Goal: Information Seeking & Learning: Learn about a topic

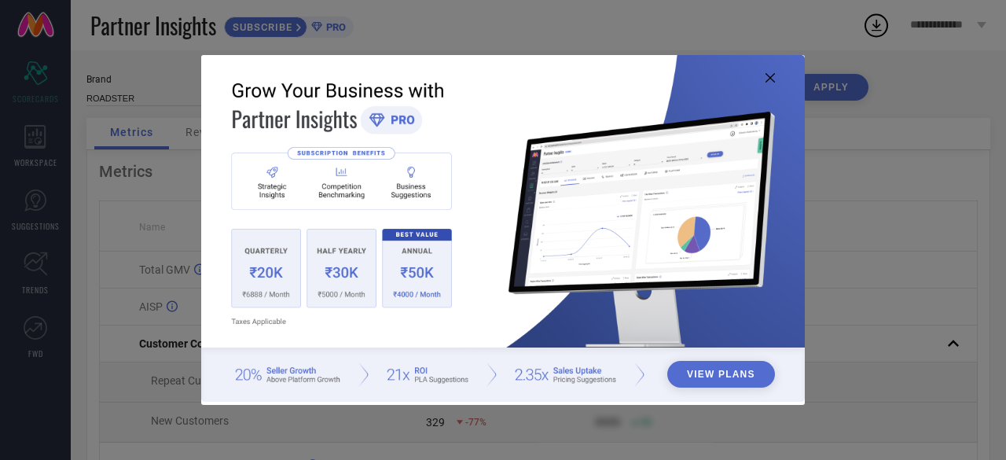
click at [770, 78] on icon at bounding box center [770, 77] width 9 height 9
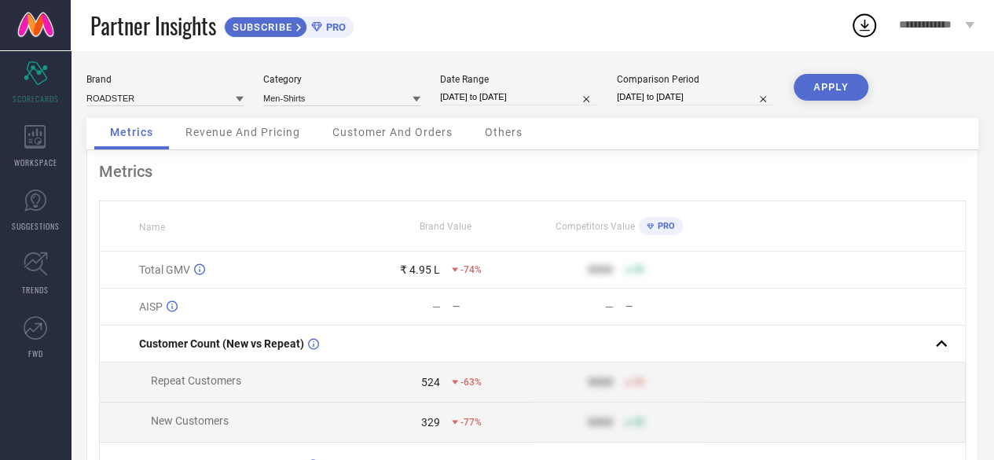
click at [825, 71] on div "Brand ROADSTER Category Men-Shirts Date Range [DATE] to [DATE] Comparison Perio…" at bounding box center [532, 361] width 923 height 622
click at [874, 16] on icon at bounding box center [864, 25] width 28 height 28
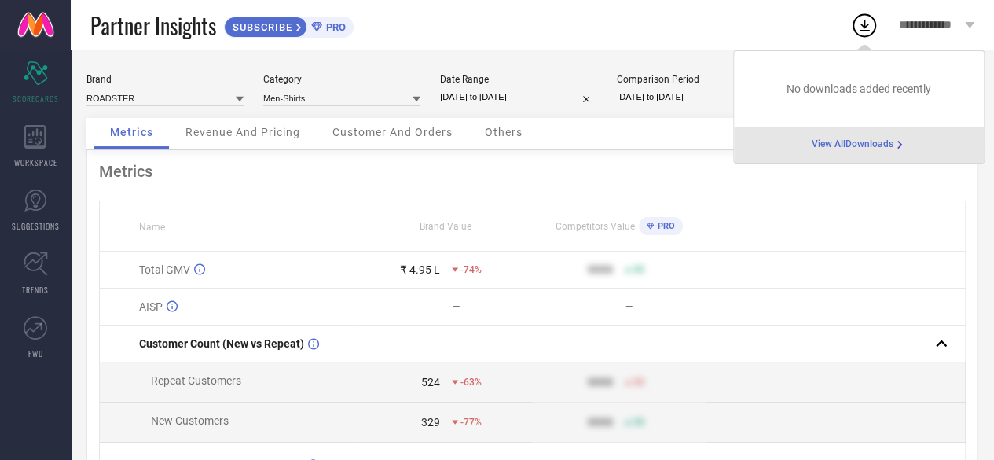
select select "11"
select select "2024"
select select "2025"
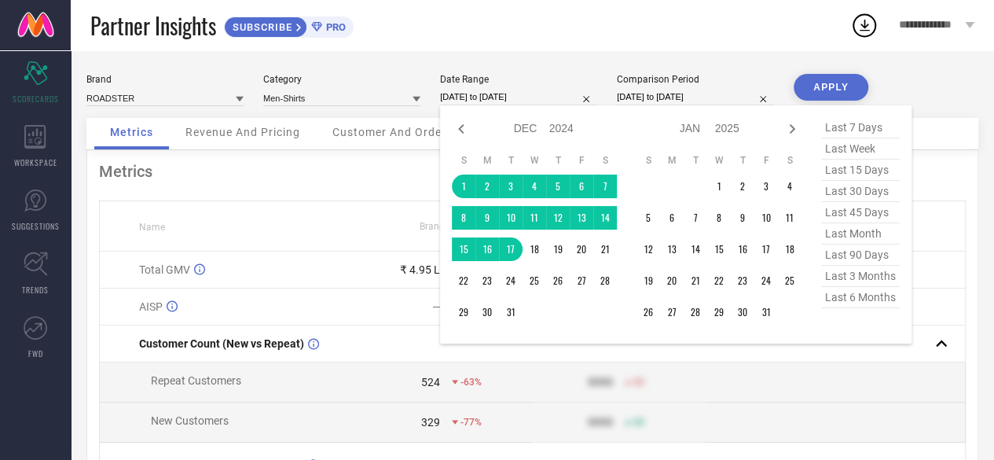
click at [515, 97] on input "[DATE] to [DATE]" at bounding box center [518, 97] width 157 height 17
click at [489, 101] on input "[DATE] to [DATE]" at bounding box center [518, 97] width 157 height 17
click at [464, 133] on icon at bounding box center [461, 128] width 6 height 9
select select "10"
select select "2024"
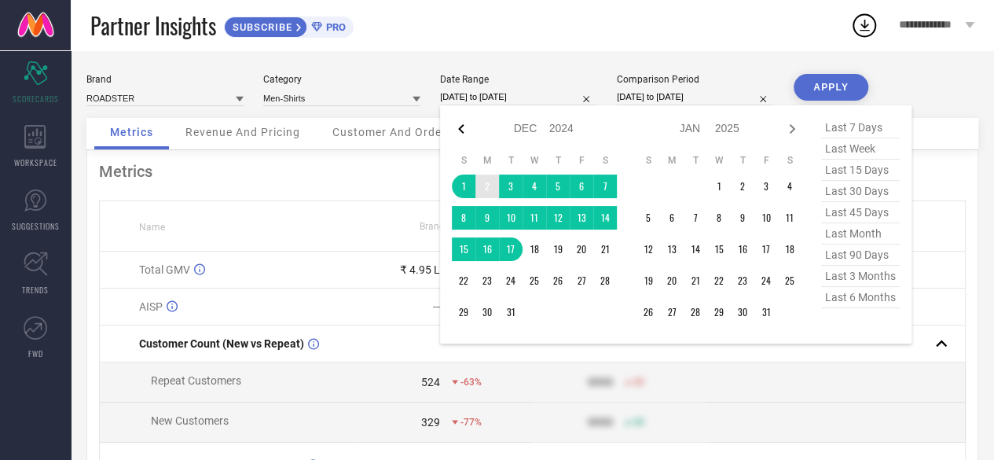
select select "11"
select select "2024"
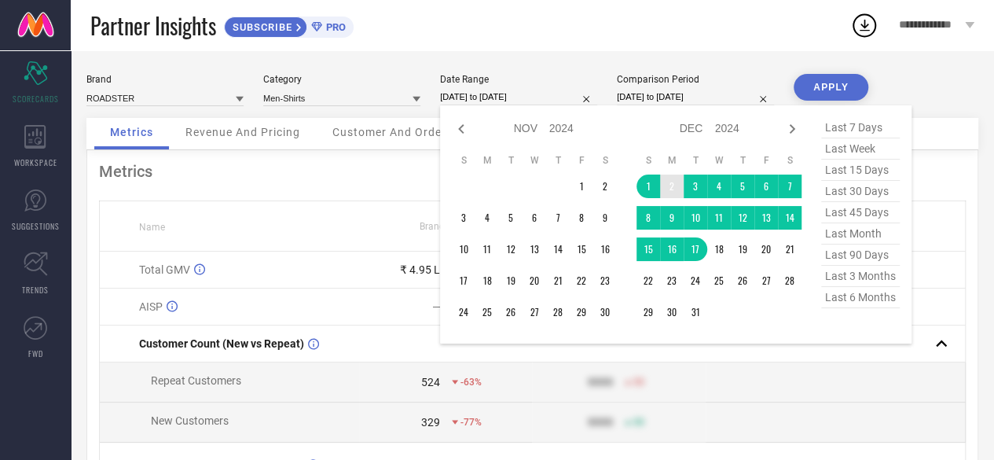
click at [464, 133] on icon at bounding box center [461, 128] width 6 height 9
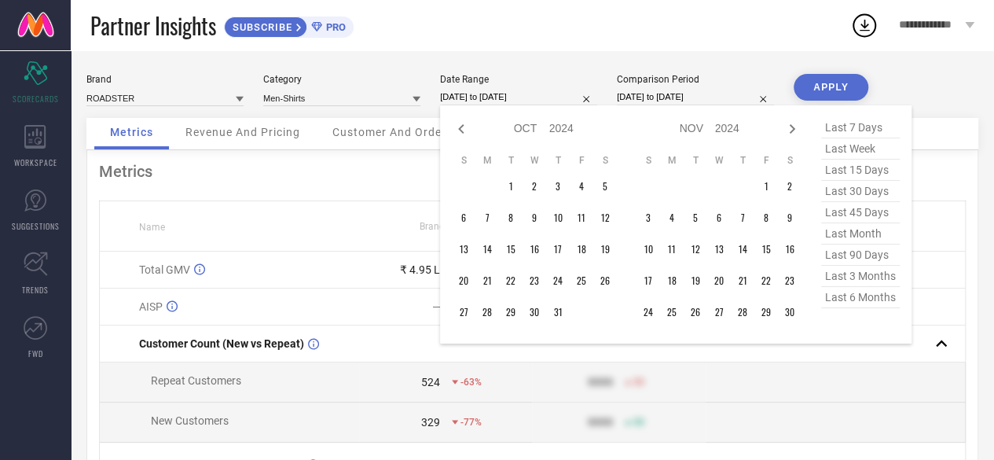
click at [464, 133] on icon at bounding box center [461, 128] width 6 height 9
select select "7"
select select "2024"
select select "8"
select select "2024"
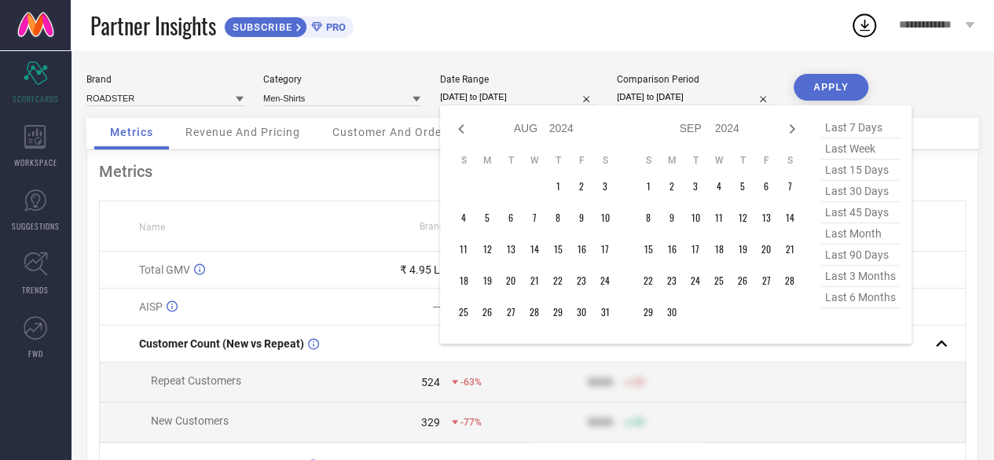
click at [464, 133] on icon at bounding box center [461, 128] width 6 height 9
select select "6"
select select "2024"
select select "7"
select select "2024"
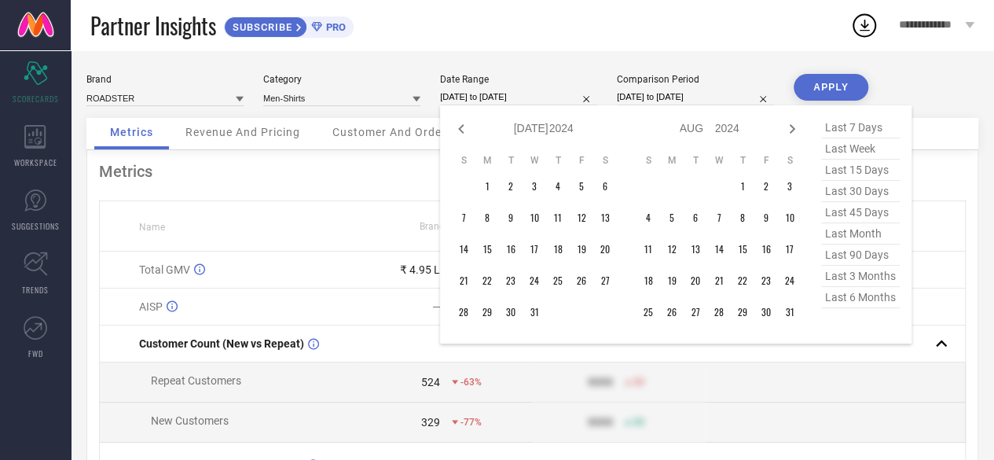
click at [464, 133] on icon at bounding box center [461, 128] width 6 height 9
select select "5"
select select "2024"
select select "6"
select select "2024"
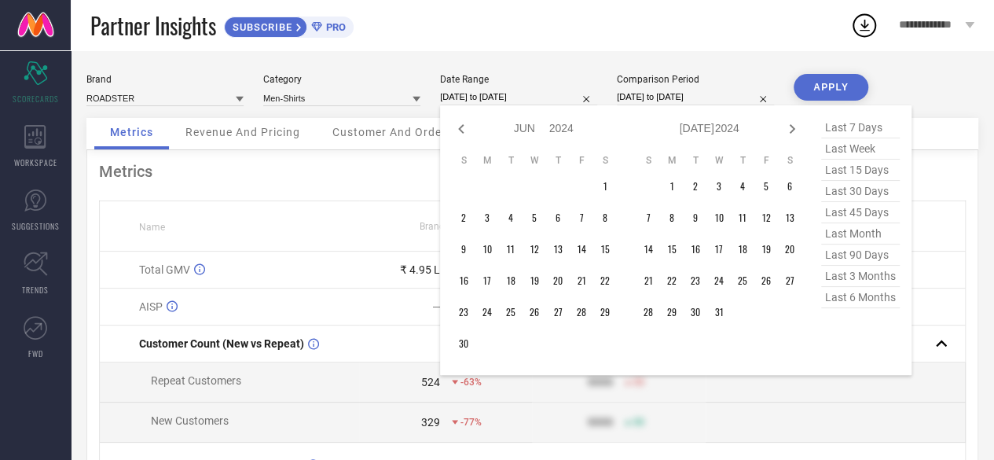
click at [464, 133] on icon at bounding box center [461, 128] width 6 height 9
select select "4"
select select "2024"
select select "5"
select select "2024"
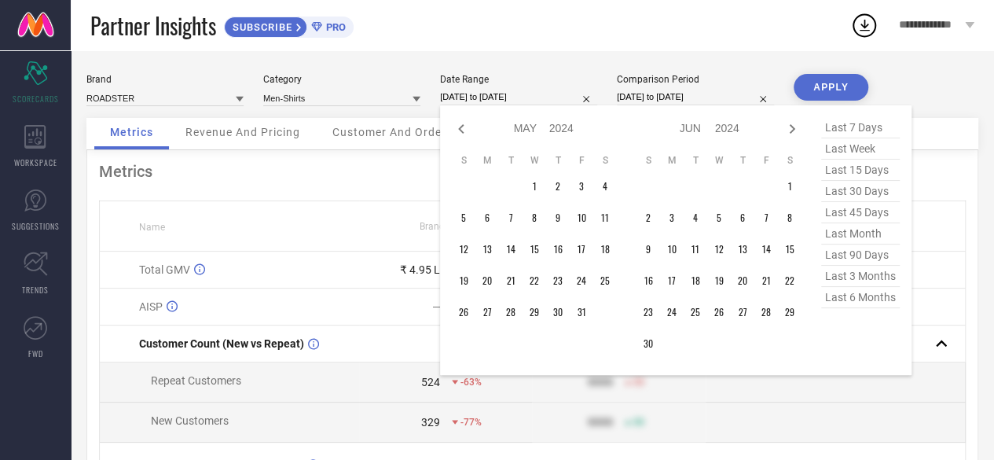
click at [464, 133] on icon at bounding box center [461, 128] width 6 height 9
select select "3"
select select "2024"
select select "4"
select select "2024"
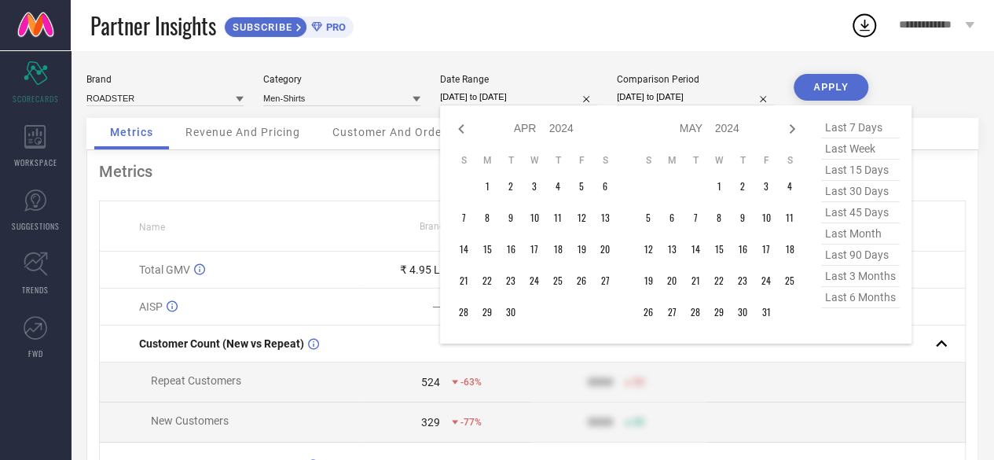
click at [778, 133] on div "Jan Feb Mar Apr May Jun [DATE] Aug Sep Oct Nov [DATE] 2015 2016 2017 2018 2019 …" at bounding box center [710, 128] width 146 height 23
click at [788, 133] on icon at bounding box center [792, 128] width 19 height 19
select select "4"
select select "2024"
select select "5"
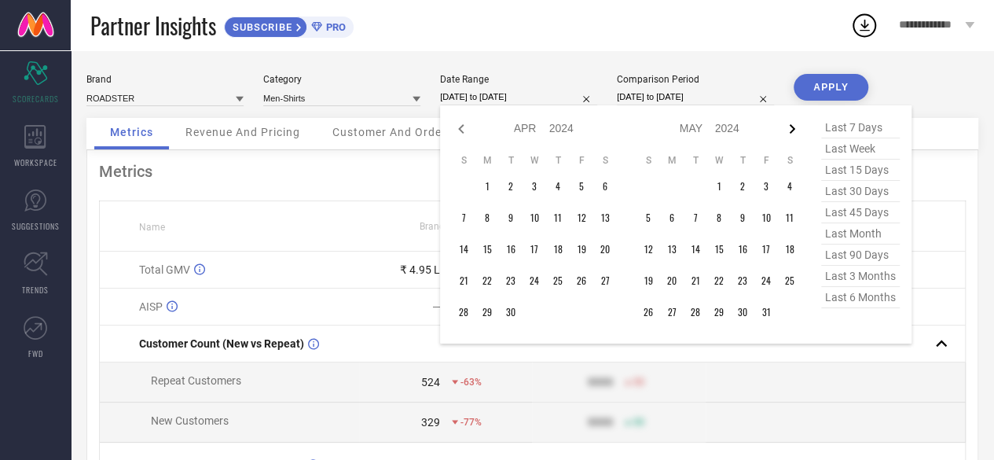
select select "2024"
click at [788, 133] on icon at bounding box center [792, 128] width 19 height 19
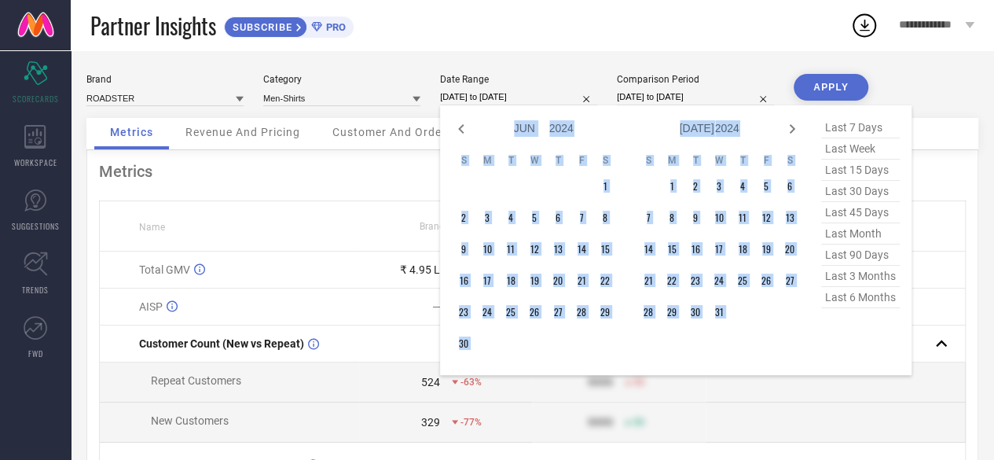
click at [788, 133] on icon at bounding box center [792, 128] width 19 height 19
select select "7"
select select "2024"
select select "8"
select select "2024"
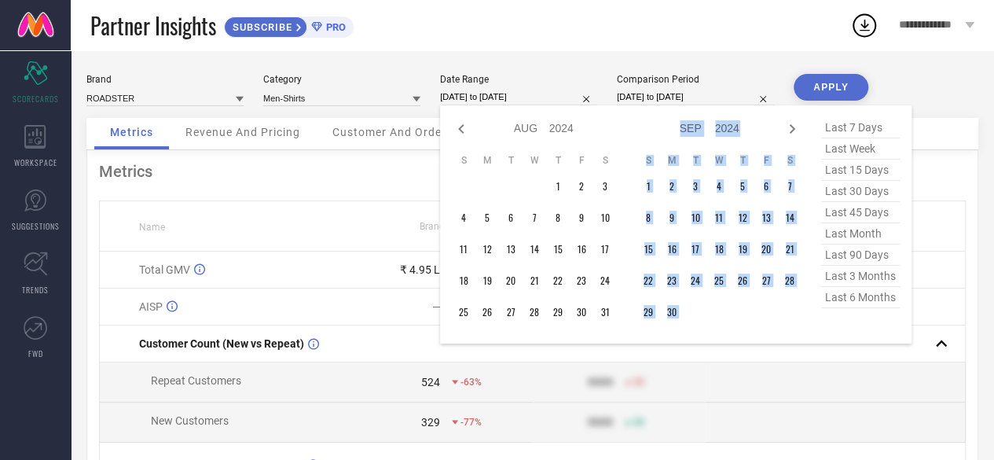
click at [788, 133] on icon at bounding box center [792, 128] width 19 height 19
select select "8"
select select "2024"
select select "9"
select select "2024"
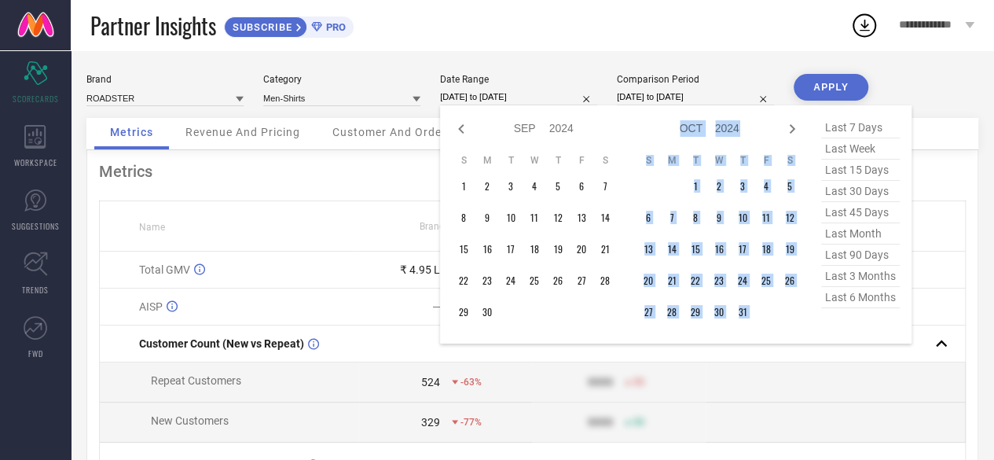
click at [788, 133] on icon at bounding box center [792, 128] width 19 height 19
select select "9"
select select "2024"
select select "10"
select select "2024"
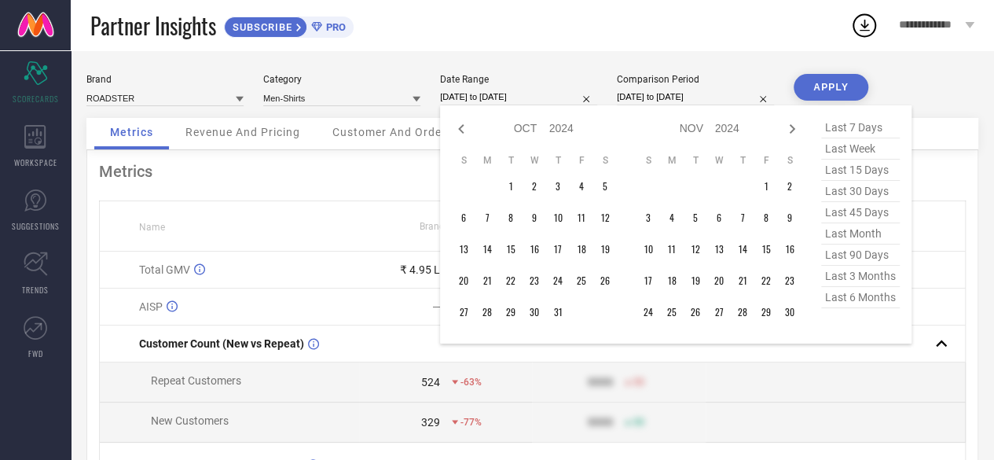
click at [852, 257] on span "last 90 days" at bounding box center [860, 254] width 79 height 21
type input "[DATE] to [DATE]"
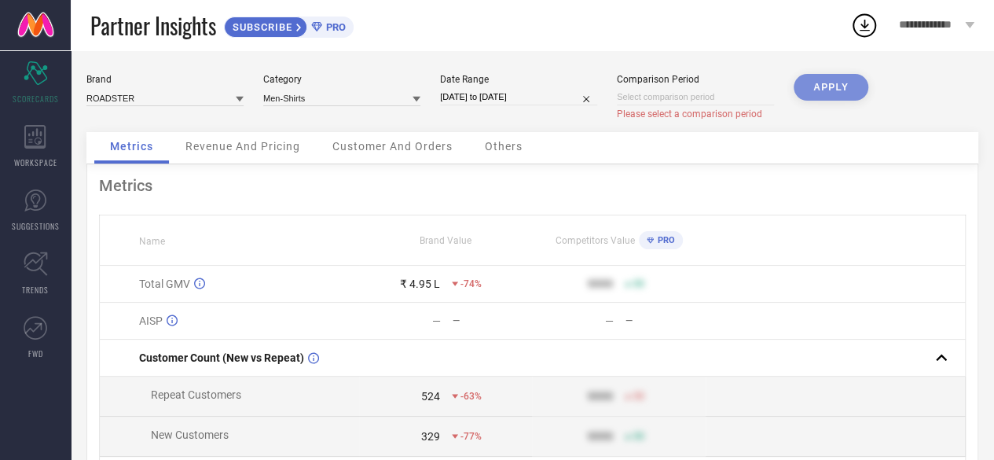
click at [830, 86] on div "APPLY" at bounding box center [831, 103] width 75 height 58
select select "9"
select select "2025"
select select "10"
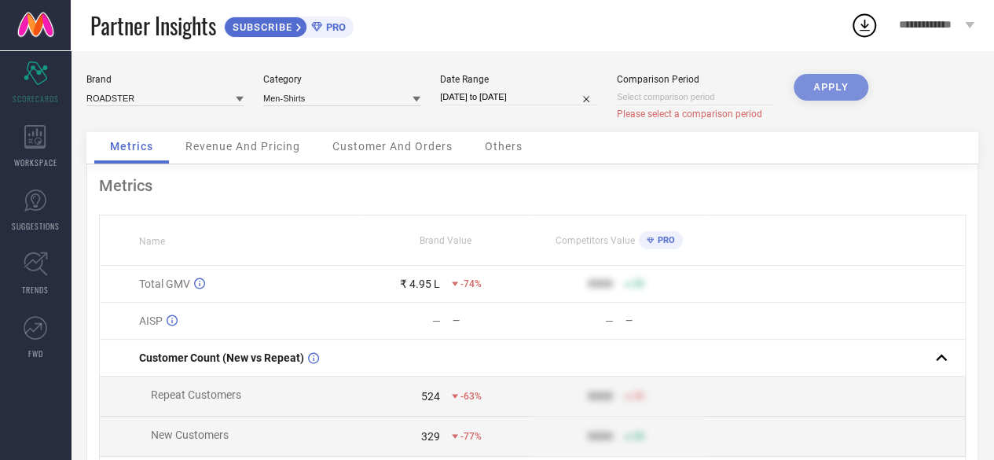
select select "2025"
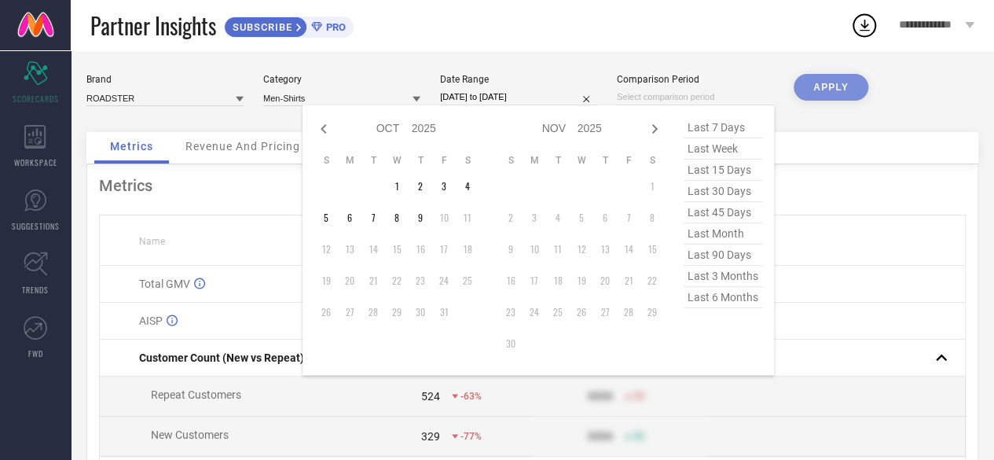
click at [699, 99] on input at bounding box center [695, 97] width 157 height 17
click at [710, 305] on span "last 6 months" at bounding box center [723, 297] width 79 height 21
type input "[DATE] to [DATE]"
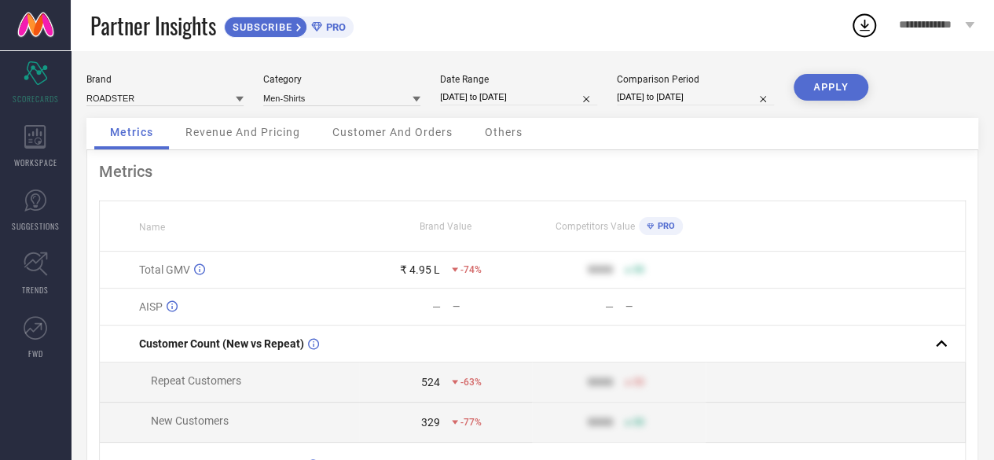
click at [854, 94] on button "APPLY" at bounding box center [831, 87] width 75 height 27
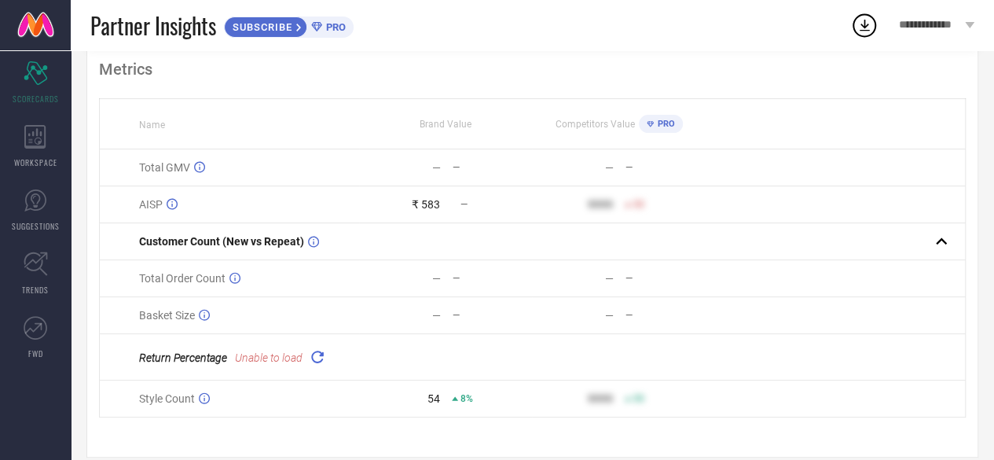
scroll to position [73, 0]
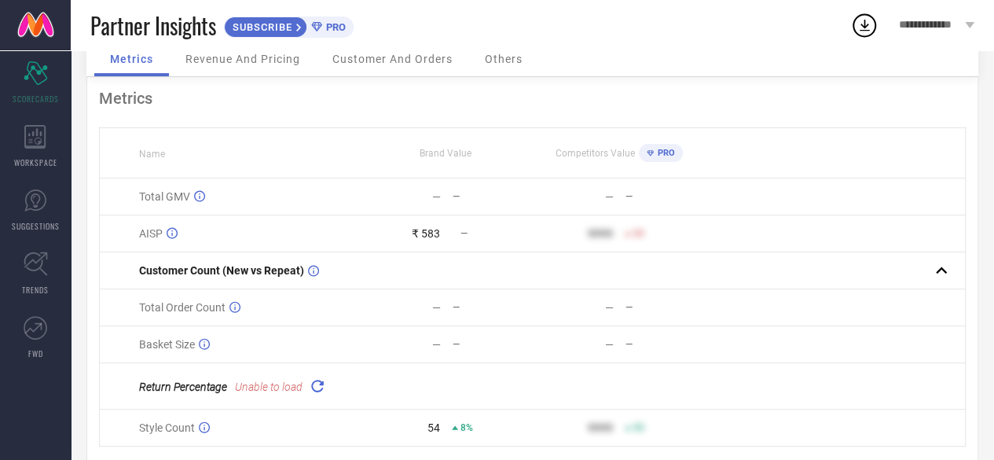
click at [319, 384] on icon at bounding box center [317, 385] width 18 height 18
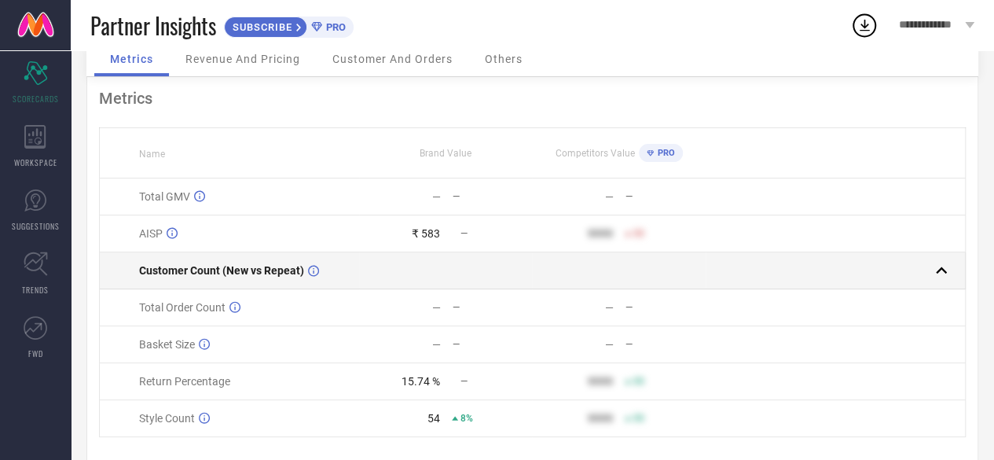
click at [938, 272] on rect at bounding box center [942, 270] width 22 height 22
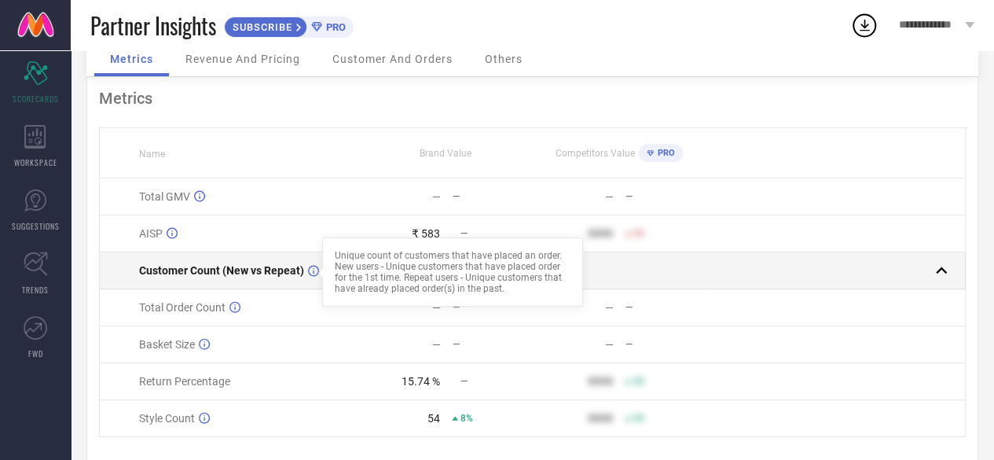
click at [309, 270] on icon at bounding box center [313, 271] width 11 height 12
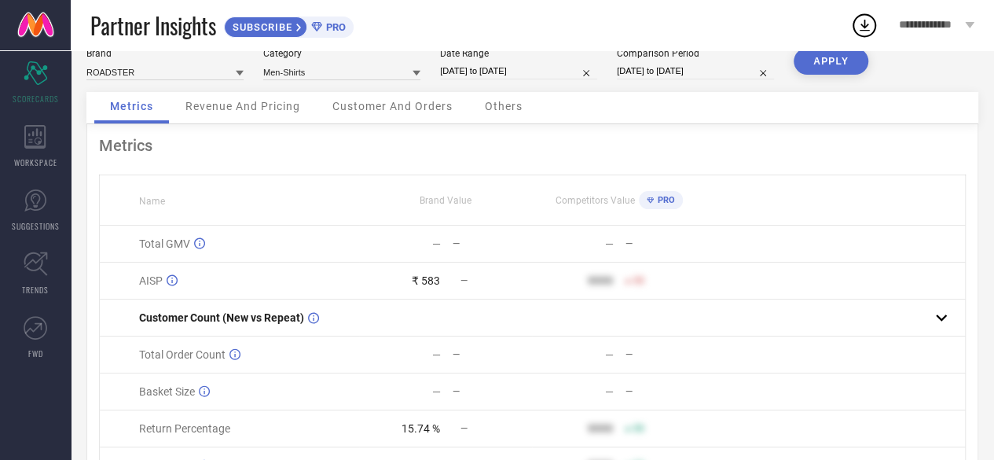
scroll to position [17, 0]
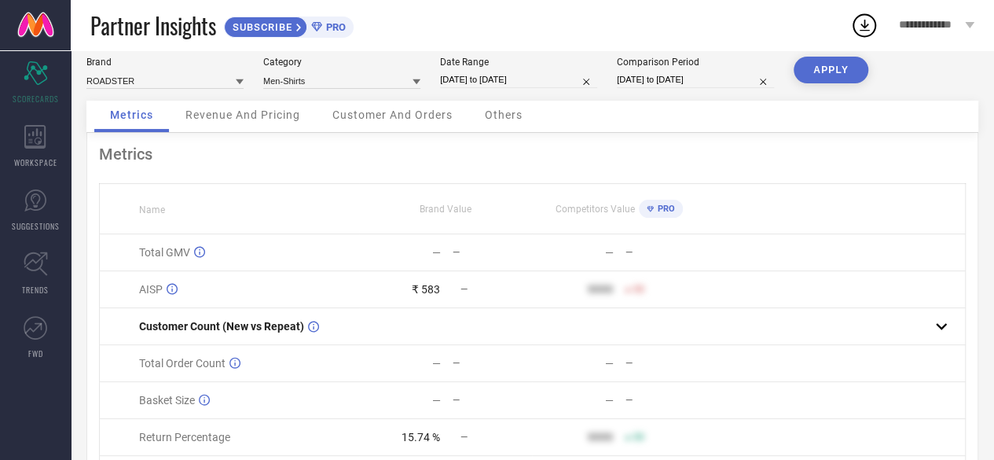
click at [296, 110] on span "Revenue And Pricing" at bounding box center [242, 114] width 115 height 13
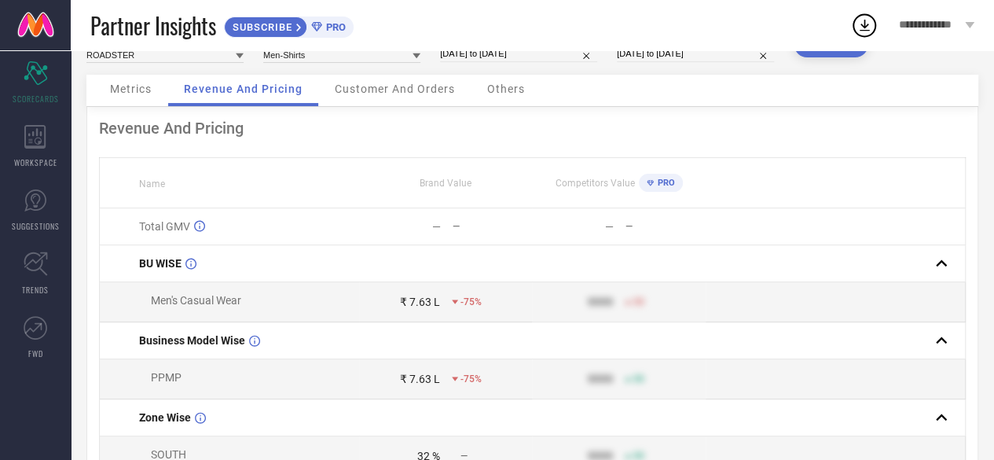
scroll to position [51, 0]
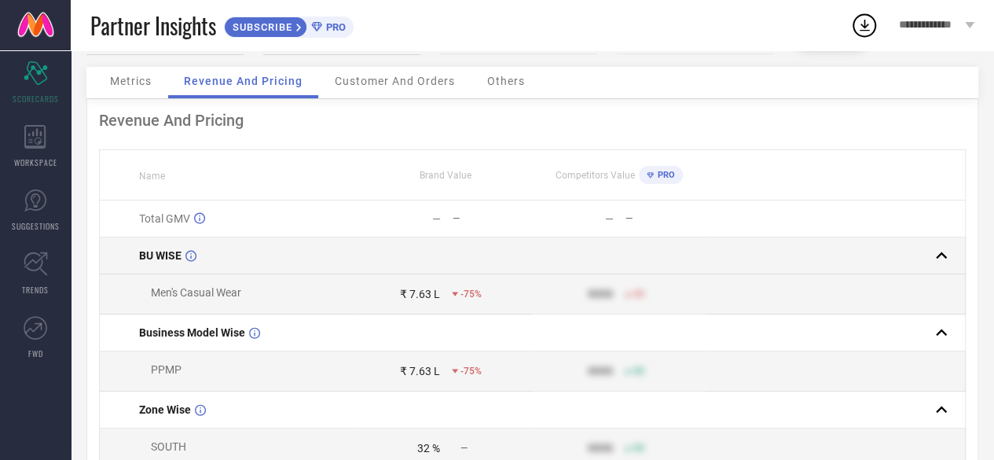
click at [945, 262] on rect at bounding box center [942, 255] width 22 height 22
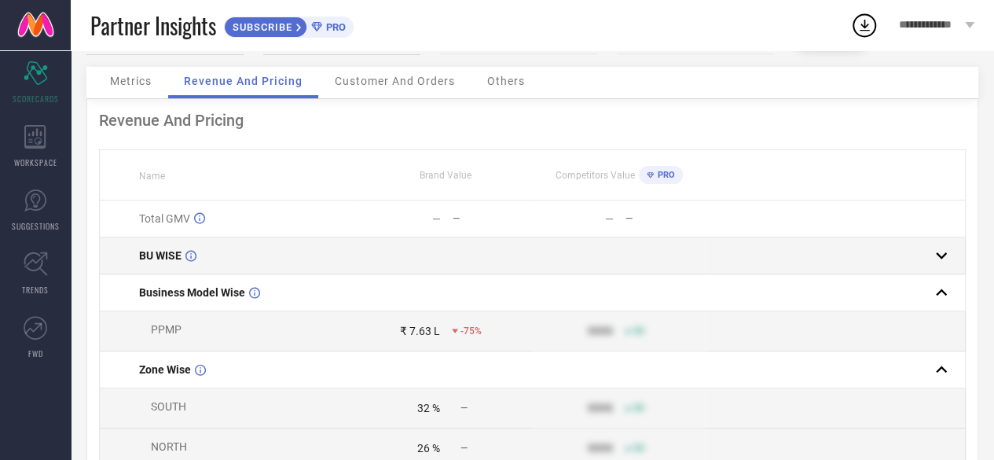
click at [945, 262] on rect at bounding box center [942, 255] width 22 height 22
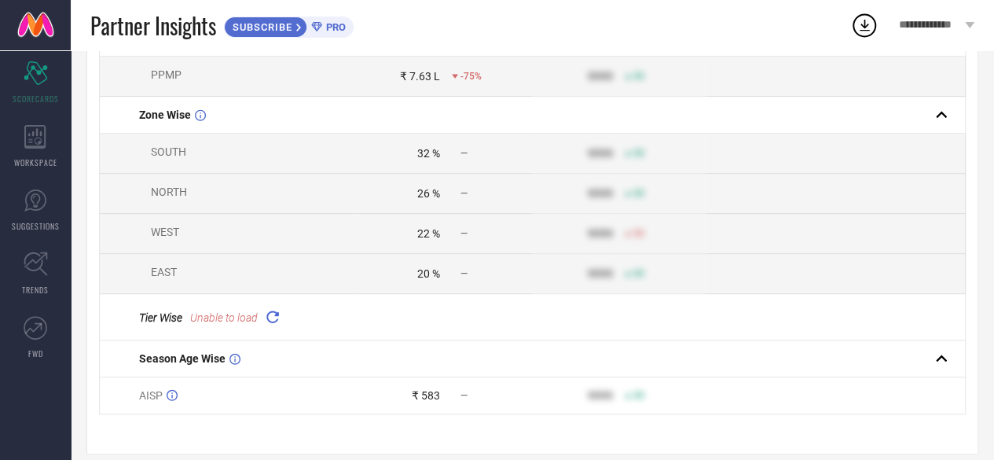
scroll to position [368, 0]
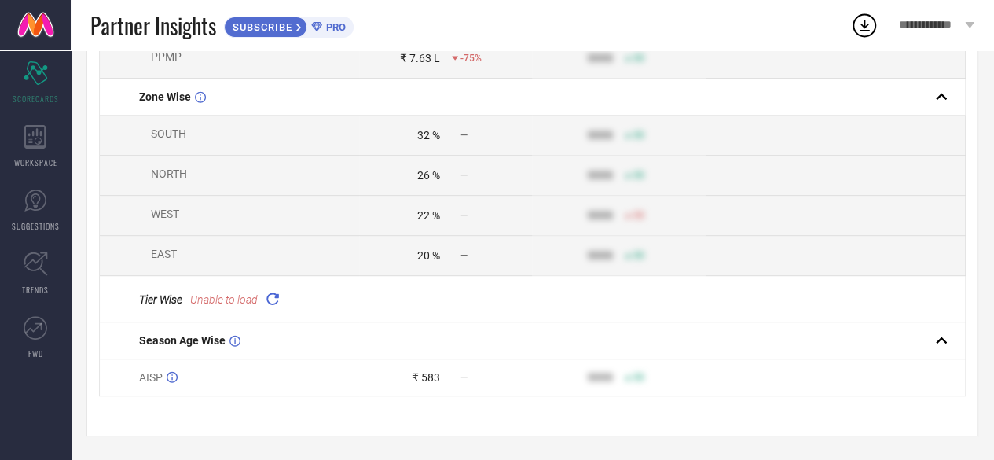
click at [264, 298] on icon at bounding box center [272, 298] width 18 height 18
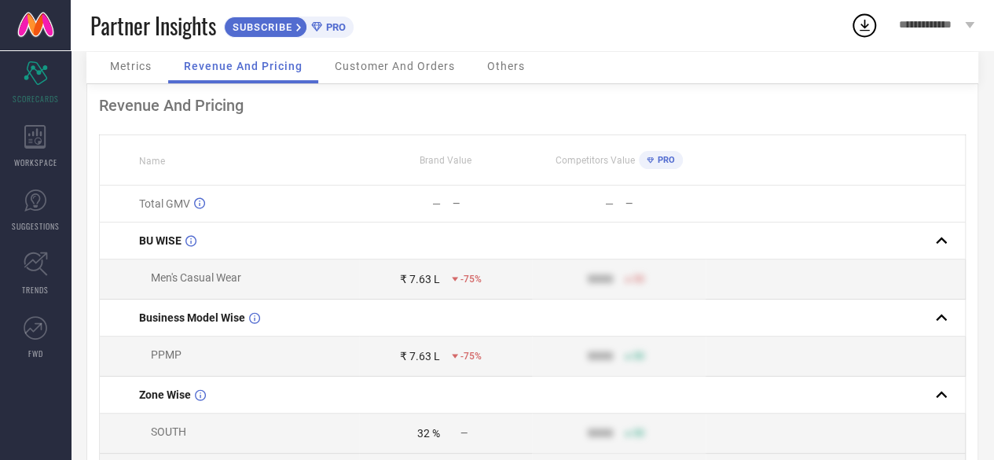
scroll to position [0, 0]
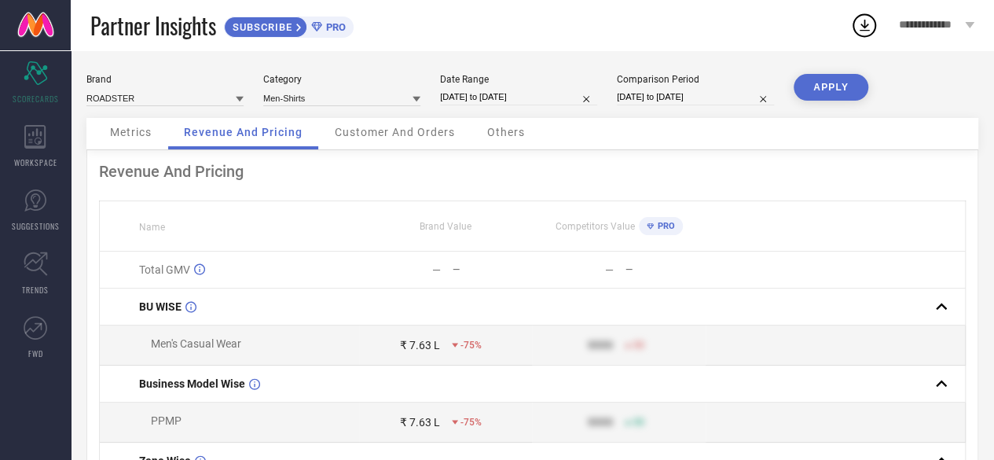
click at [402, 138] on span "Customer And Orders" at bounding box center [395, 132] width 120 height 13
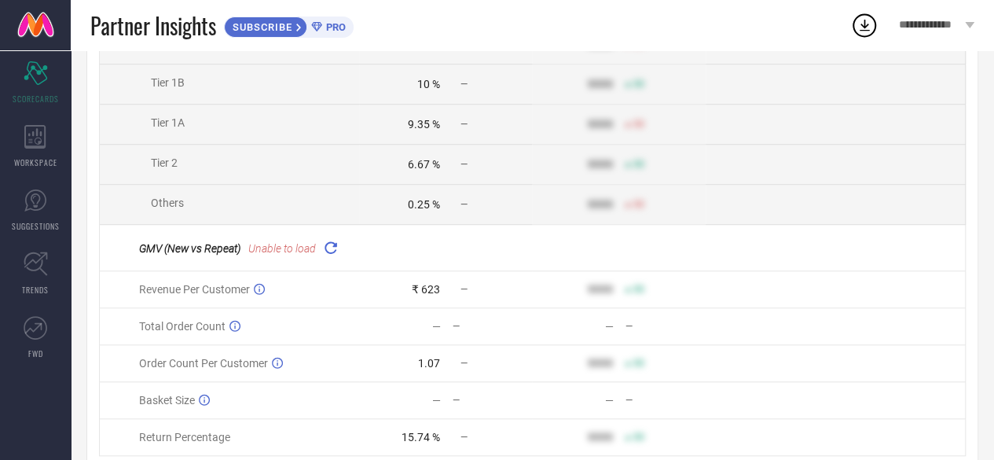
scroll to position [534, 0]
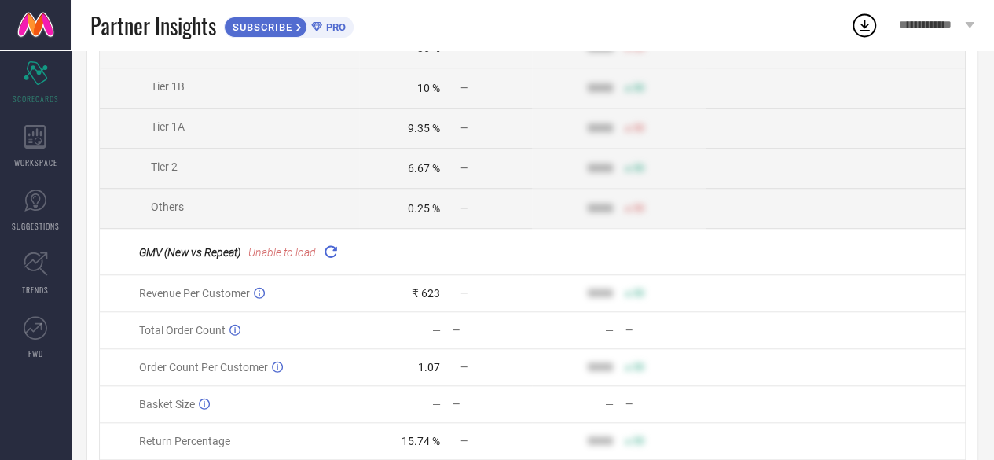
click at [319, 259] on div "GMV (New vs Repeat) Unable to load" at bounding box center [248, 251] width 219 height 22
click at [327, 257] on icon at bounding box center [330, 251] width 18 height 18
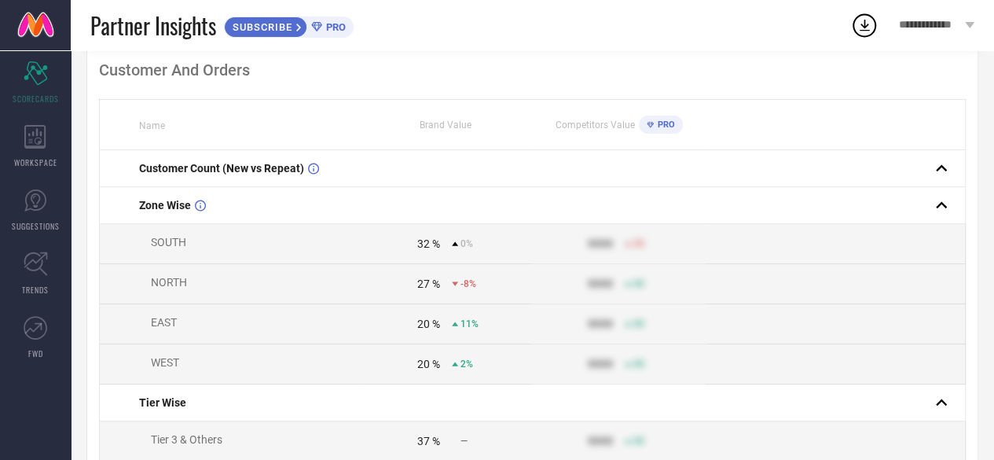
scroll to position [68, 0]
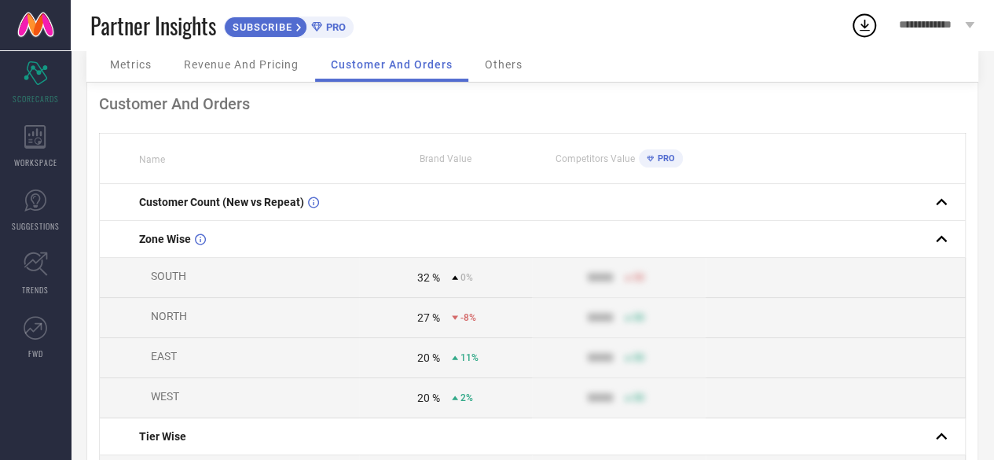
click at [490, 64] on span "Others" at bounding box center [504, 64] width 38 height 13
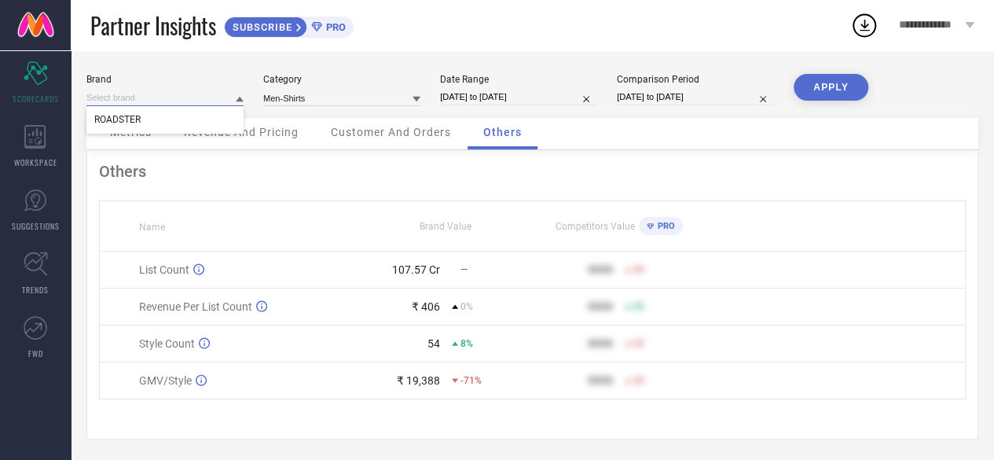
click at [198, 101] on input at bounding box center [164, 98] width 157 height 17
click at [192, 98] on input at bounding box center [164, 98] width 157 height 17
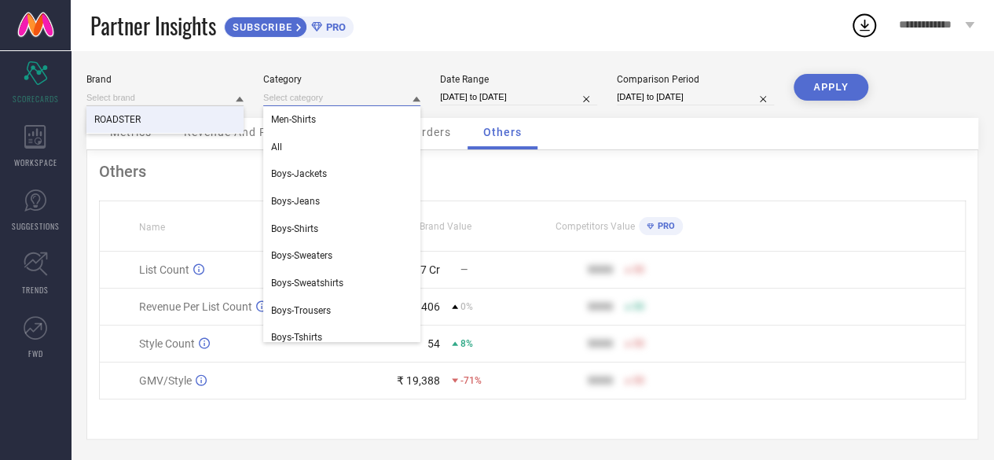
click at [397, 102] on input at bounding box center [341, 98] width 157 height 17
click at [335, 119] on div "Men-Shirts" at bounding box center [341, 119] width 157 height 27
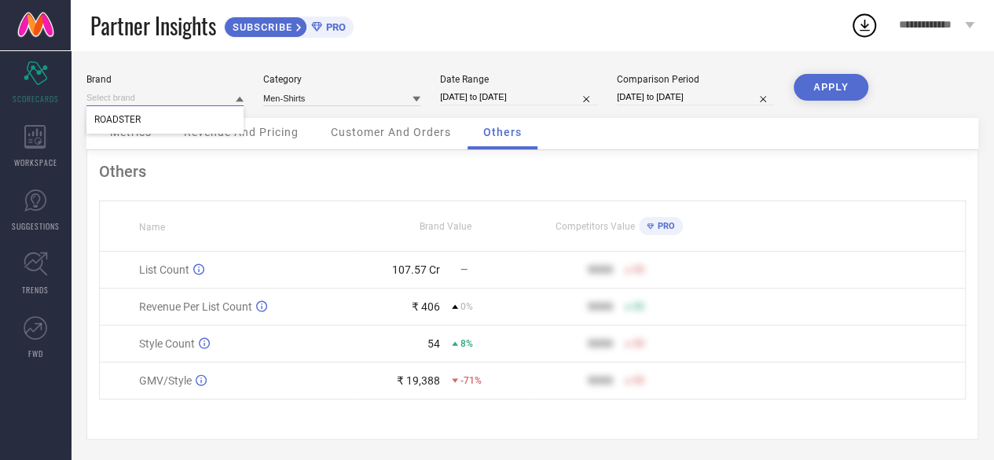
click at [200, 105] on input at bounding box center [164, 98] width 157 height 17
click at [187, 93] on input at bounding box center [164, 98] width 157 height 17
type input "mast & harbour"
click at [152, 97] on input "mast & harbour" at bounding box center [164, 98] width 157 height 17
click at [152, 97] on input at bounding box center [164, 98] width 157 height 17
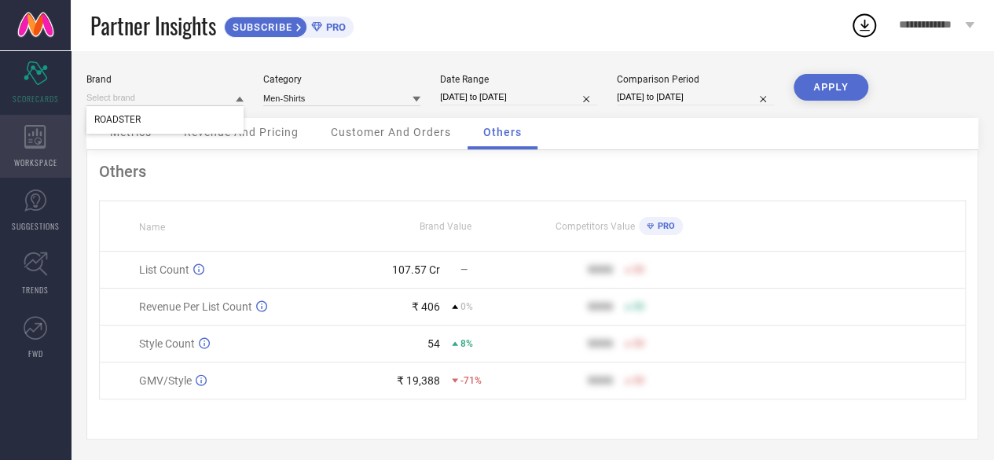
click at [51, 131] on div "WORKSPACE" at bounding box center [35, 146] width 71 height 63
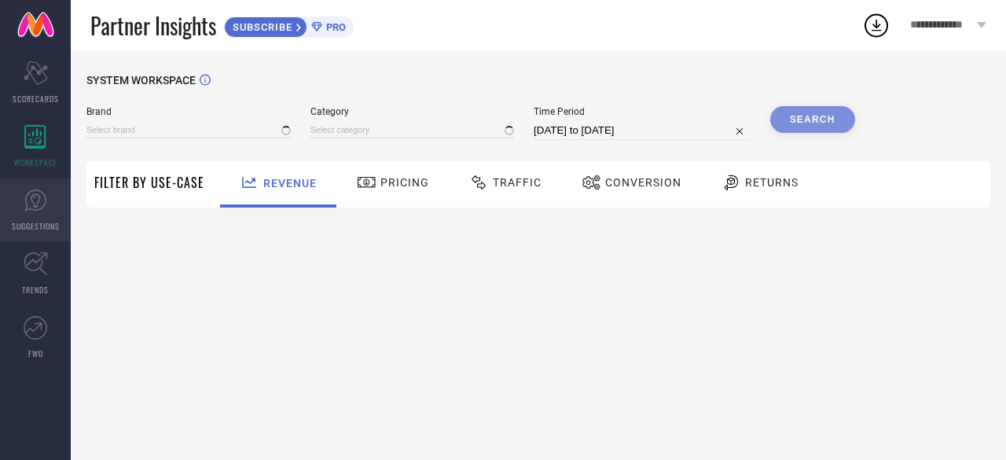
type input "ROADSTER"
type input "All"
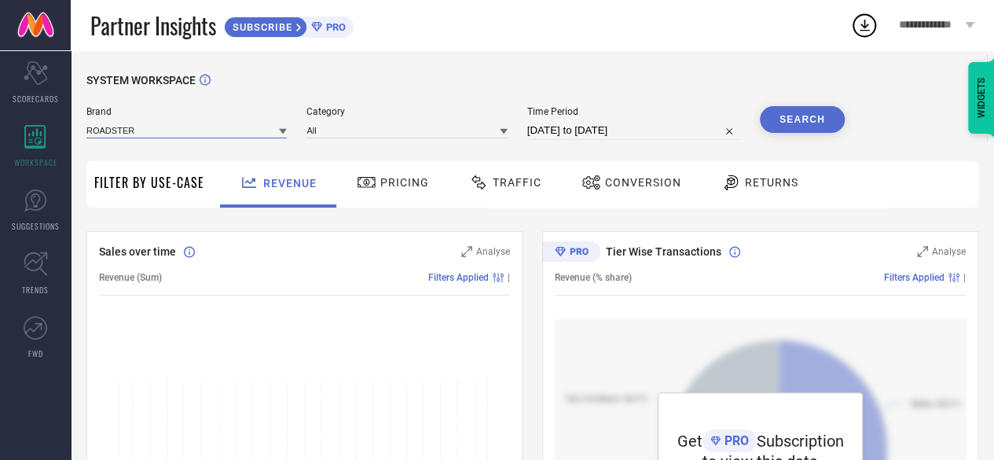
click at [196, 129] on input at bounding box center [186, 130] width 200 height 17
drag, startPoint x: 388, startPoint y: 118, endPoint x: 387, endPoint y: 134, distance: 16.6
click at [387, 134] on div "Category All" at bounding box center [407, 123] width 200 height 34
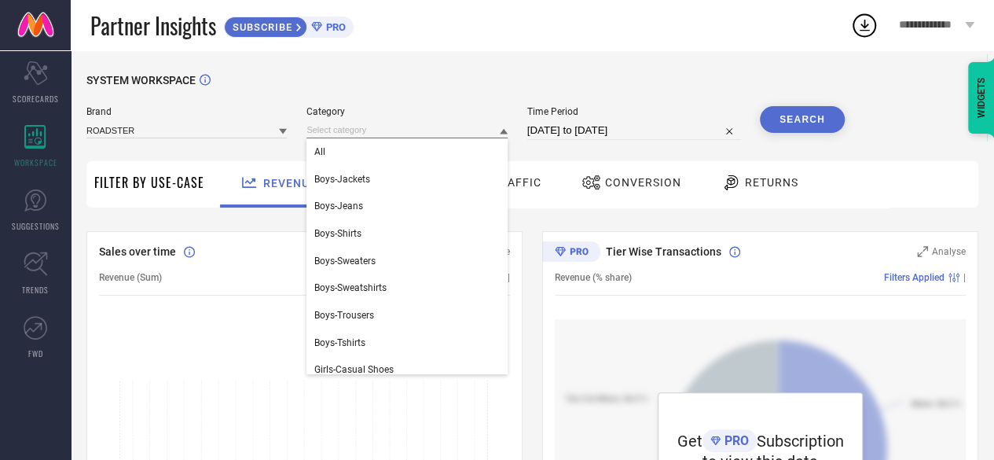
click at [387, 134] on input at bounding box center [407, 130] width 200 height 17
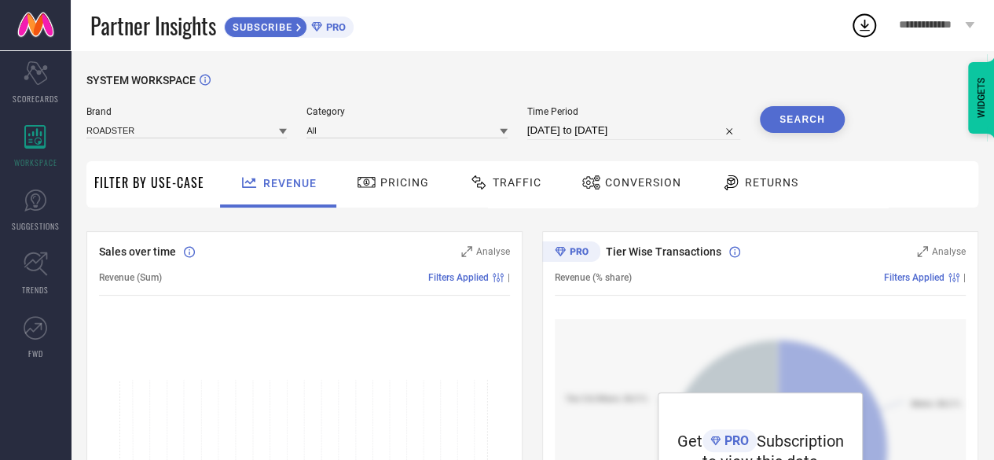
click at [814, 118] on button "Search" at bounding box center [802, 119] width 85 height 27
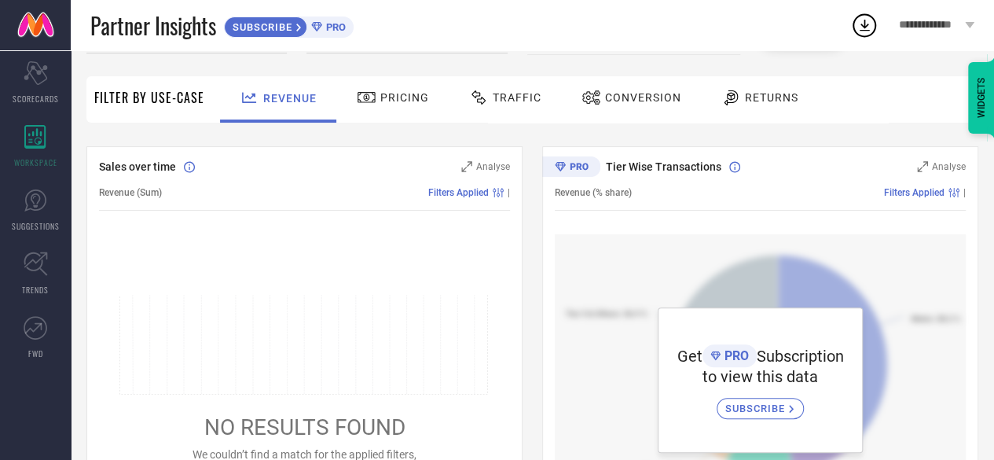
scroll to position [56, 0]
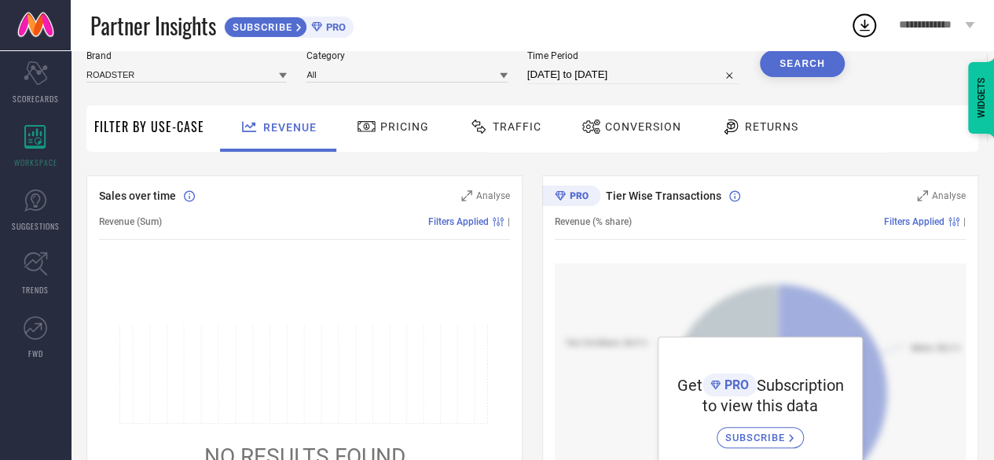
click at [385, 129] on span "Pricing" at bounding box center [404, 126] width 49 height 13
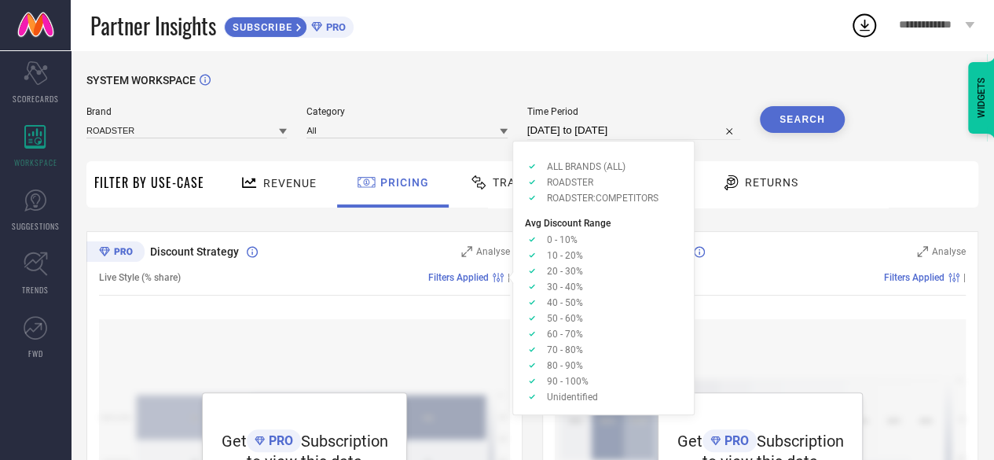
scroll to position [0, 0]
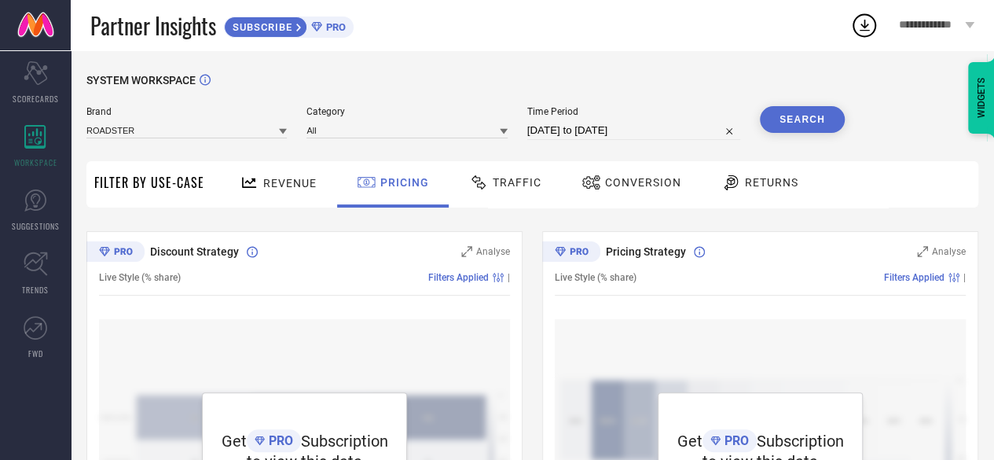
click at [756, 189] on div "Returns" at bounding box center [760, 182] width 85 height 27
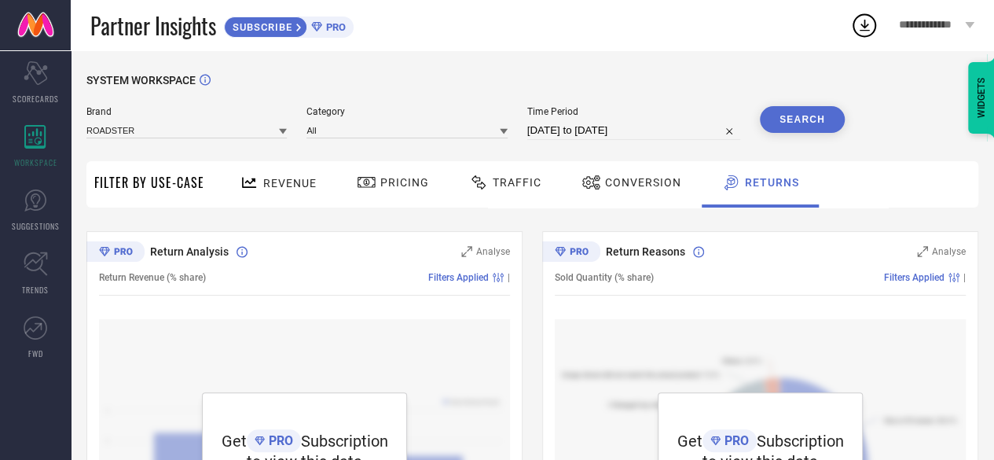
click at [747, 429] on div "PRO" at bounding box center [726, 440] width 46 height 23
click at [308, 431] on span "Subscription" at bounding box center [344, 440] width 87 height 19
click at [261, 30] on span "SUBSCRIBE" at bounding box center [261, 27] width 72 height 12
click at [49, 257] on link "TRENDS" at bounding box center [35, 273] width 71 height 63
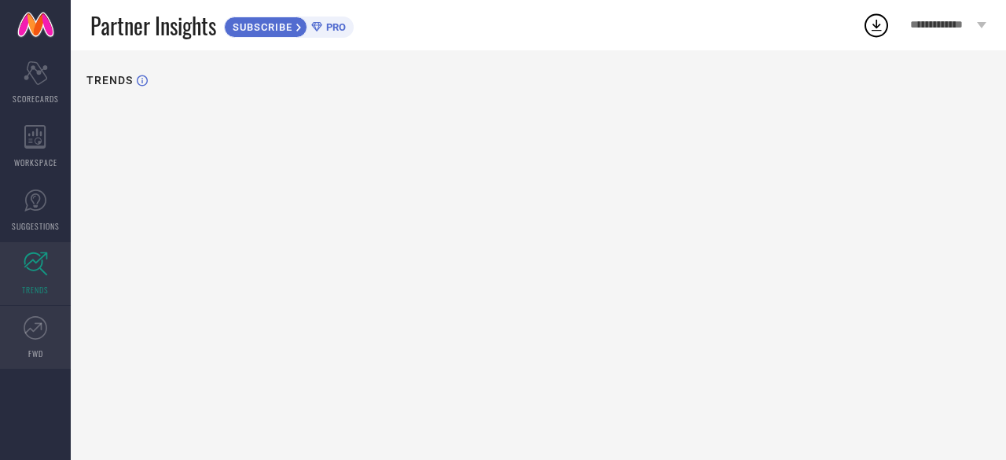
click at [46, 337] on icon at bounding box center [36, 328] width 24 height 24
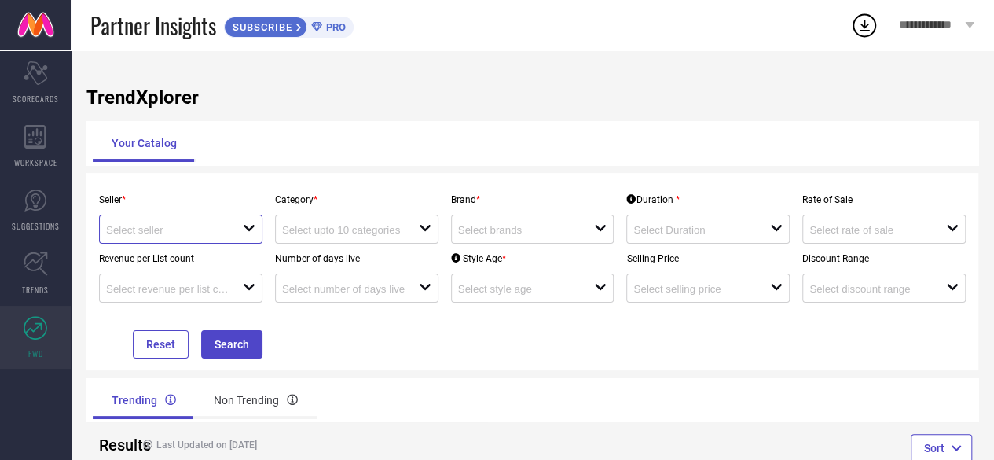
click at [176, 233] on input at bounding box center [167, 230] width 123 height 12
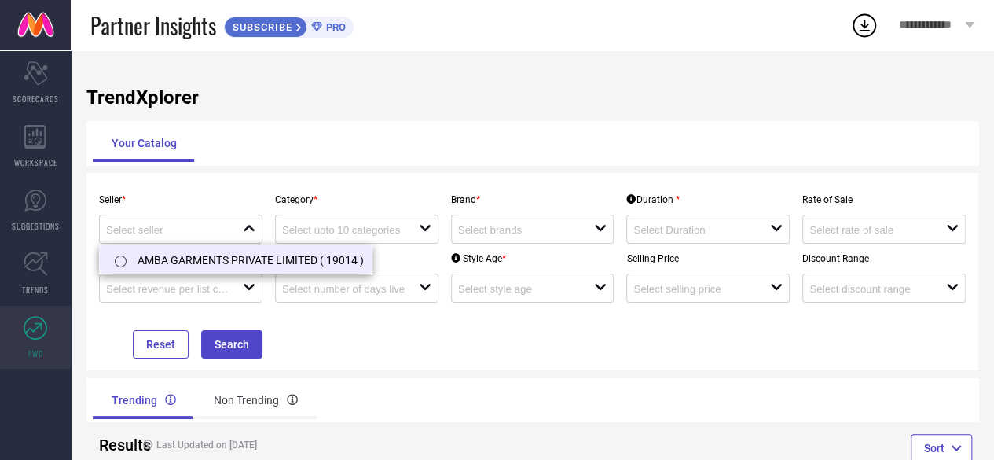
click at [176, 254] on li "AMBA GARMENTS PRIVATE LIMITED ( 19014 )" at bounding box center [236, 259] width 272 height 28
type input "AMBA GARMENTS PRIVATE LIMITED ( 19014 )"
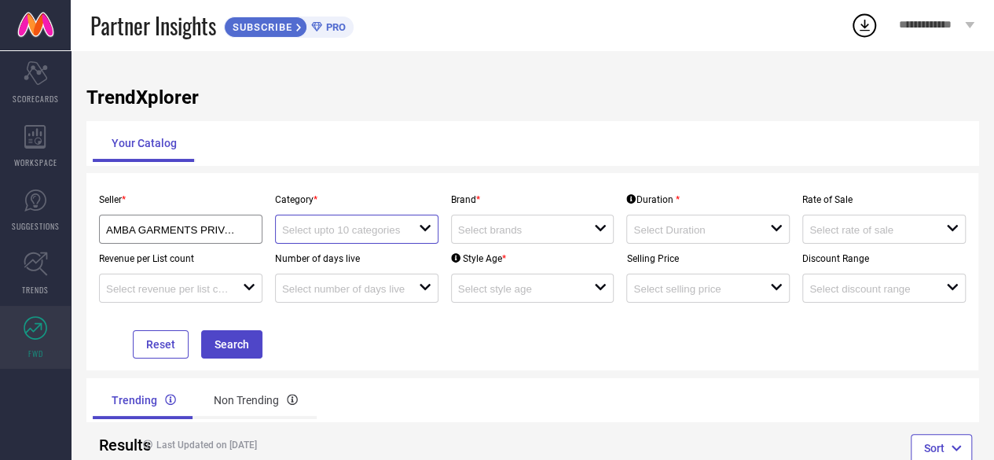
click at [321, 226] on input at bounding box center [343, 230] width 123 height 12
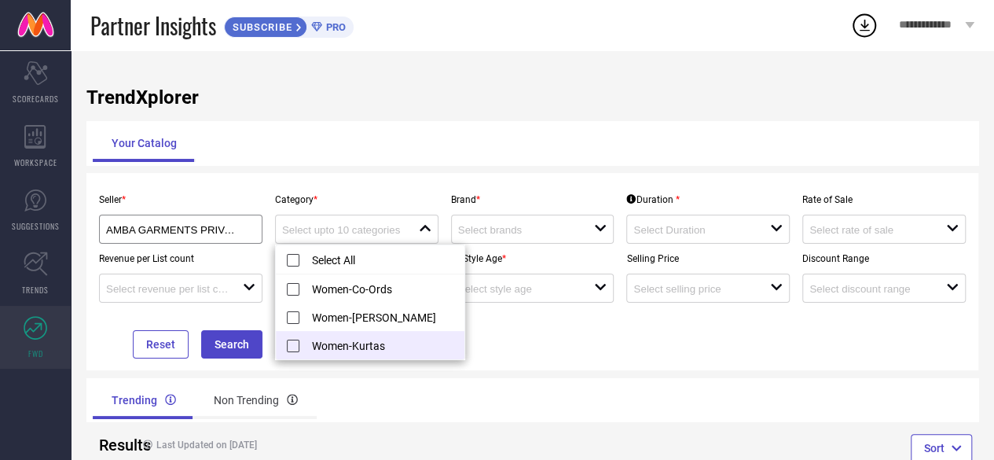
click at [343, 347] on li "Women-Kurtas" at bounding box center [370, 345] width 189 height 28
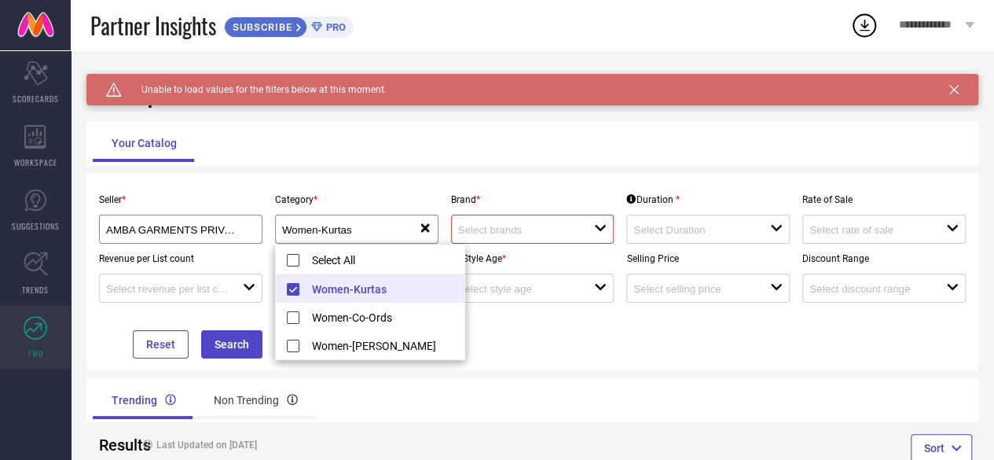
click at [535, 231] on input at bounding box center [519, 230] width 123 height 12
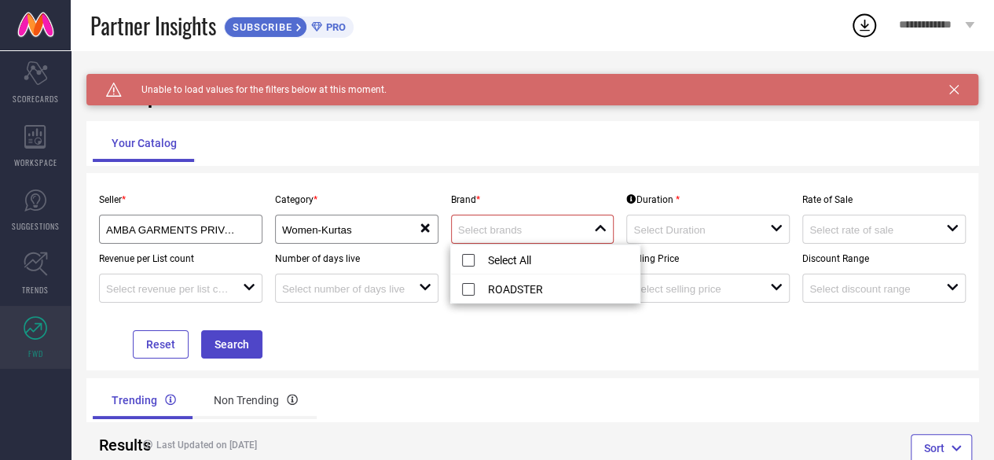
click at [443, 216] on div "Category * Women-Kurtas reset" at bounding box center [357, 214] width 176 height 59
click at [411, 226] on div "Women-Kurtas" at bounding box center [350, 229] width 137 height 15
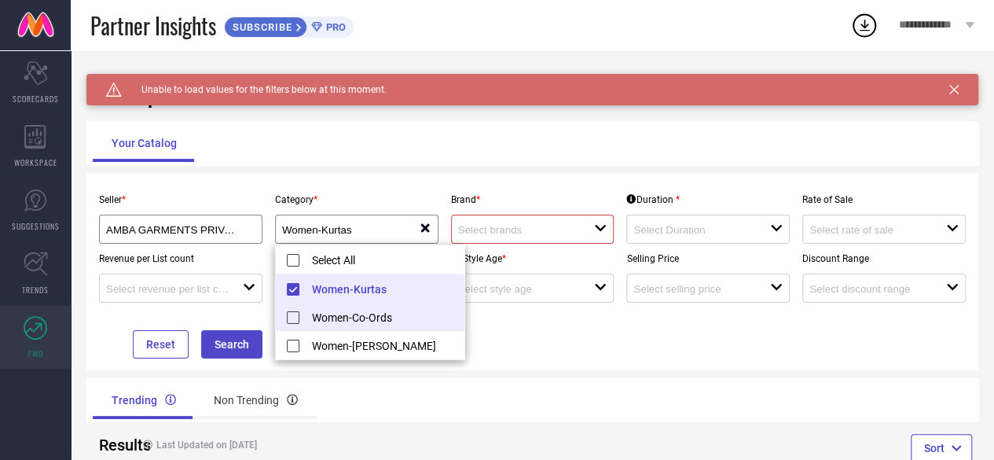
click at [364, 321] on li "Women-Co-Ords" at bounding box center [370, 317] width 189 height 28
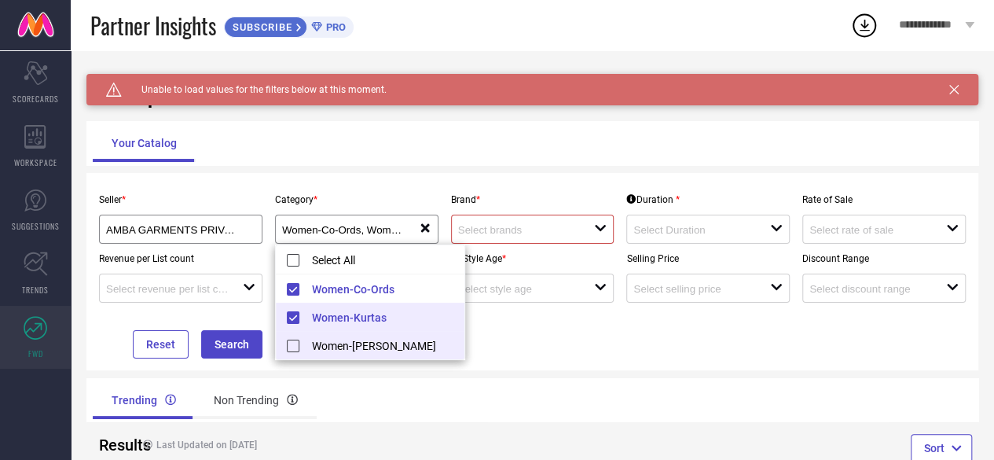
click at [362, 348] on li "Women-[PERSON_NAME]" at bounding box center [370, 345] width 189 height 28
type input "Women-Co-Ords, + 2 more"
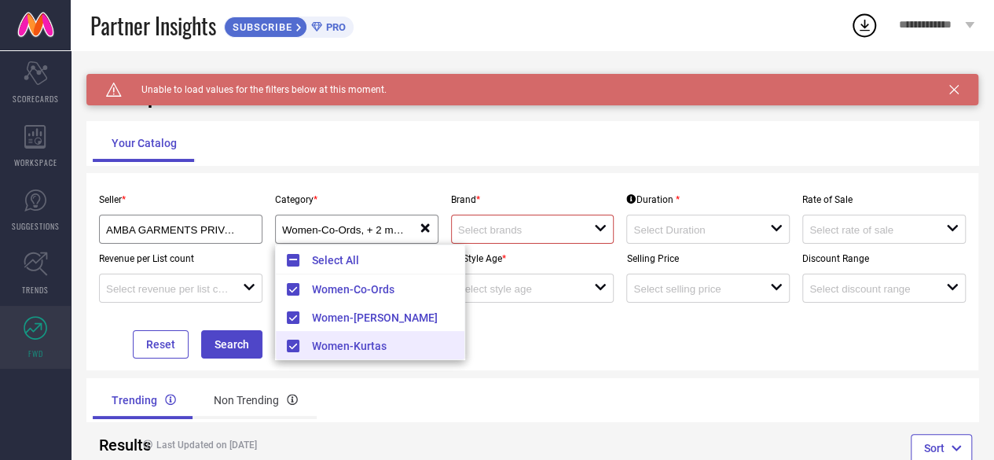
click at [550, 219] on div "open" at bounding box center [532, 229] width 163 height 29
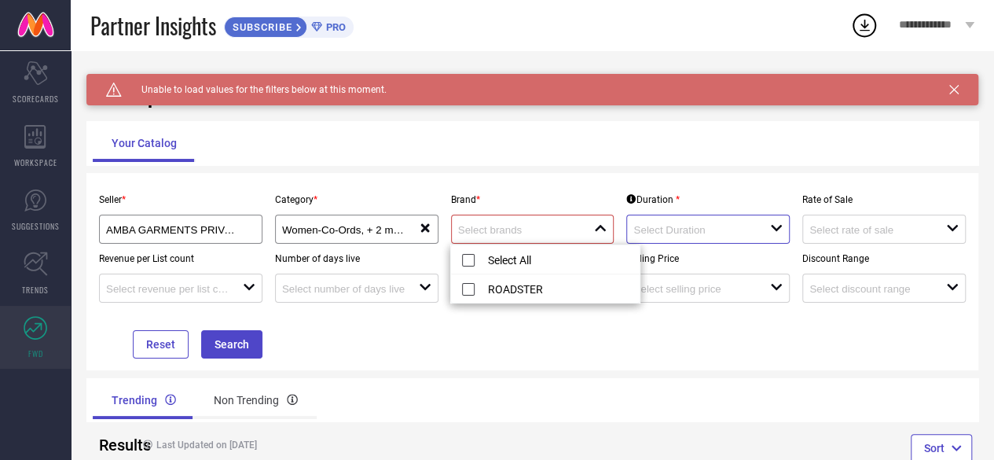
click at [720, 226] on input at bounding box center [694, 230] width 123 height 12
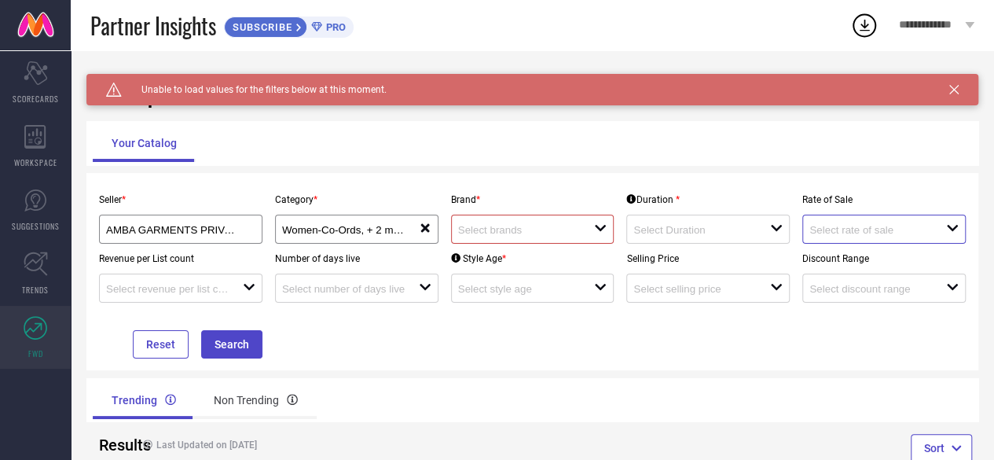
click at [847, 226] on input at bounding box center [871, 230] width 123 height 12
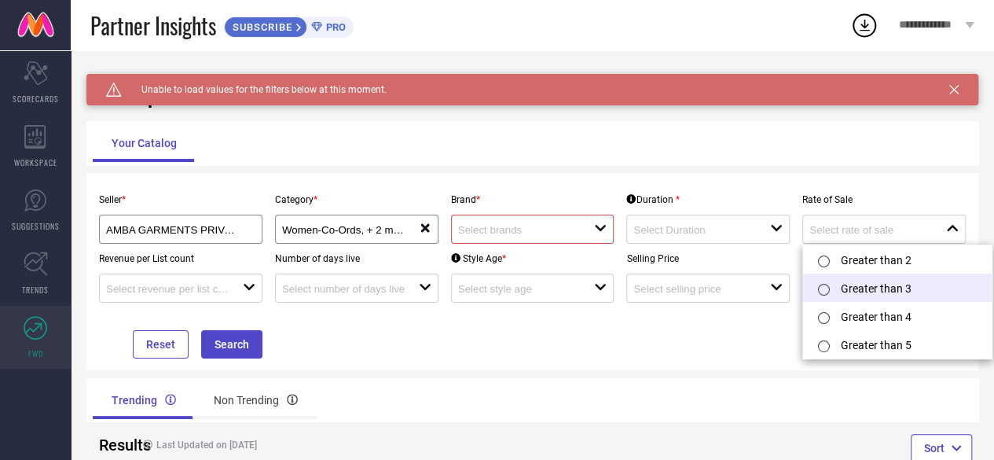
click at [841, 299] on li "Greater than 3" at bounding box center [897, 288] width 189 height 28
type input "Greater than 3"
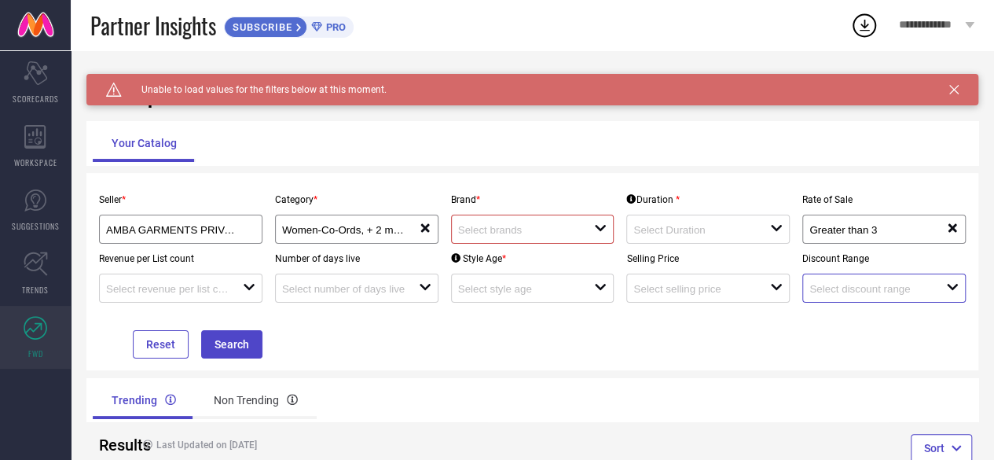
click at [832, 290] on input at bounding box center [871, 289] width 123 height 12
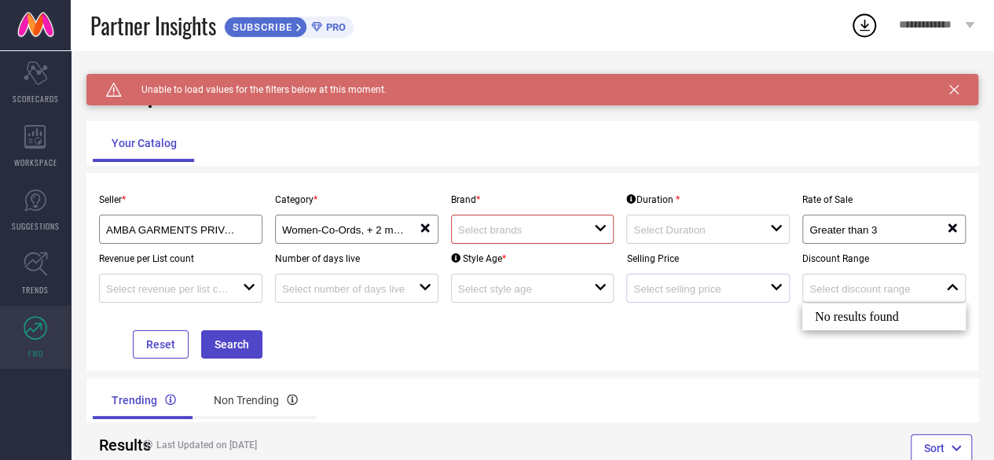
click at [733, 302] on div "open" at bounding box center [707, 288] width 163 height 29
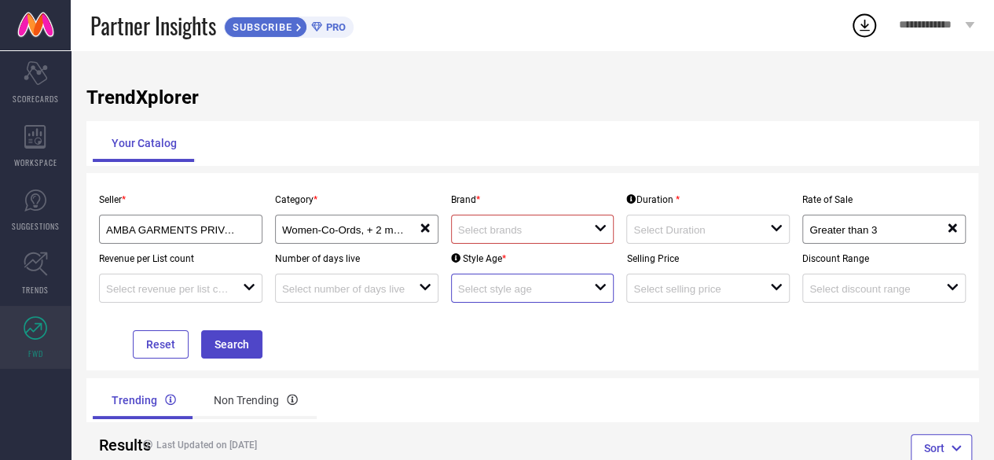
click at [527, 288] on input at bounding box center [519, 289] width 123 height 12
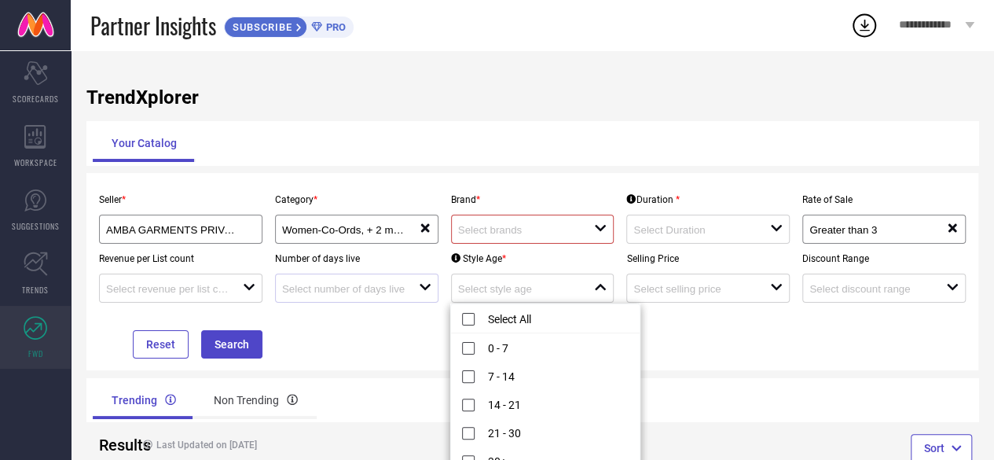
click at [389, 277] on div "open" at bounding box center [356, 288] width 163 height 29
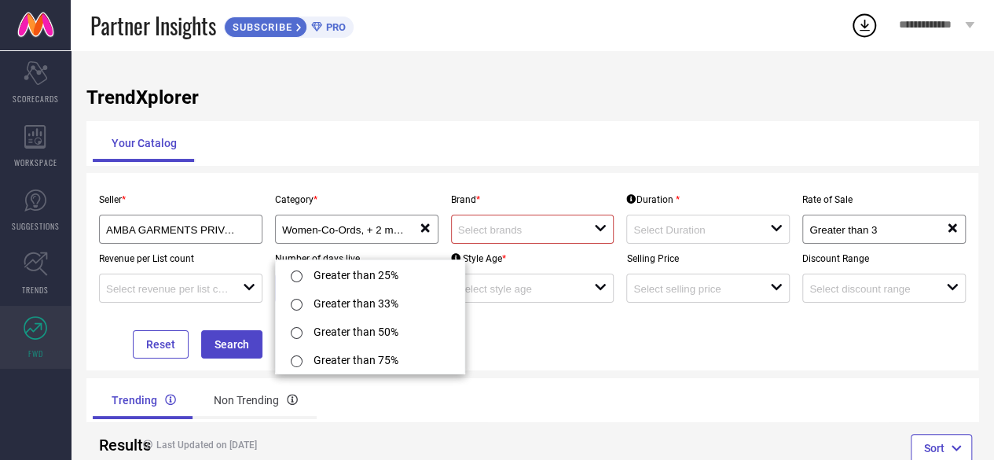
scroll to position [44, 0]
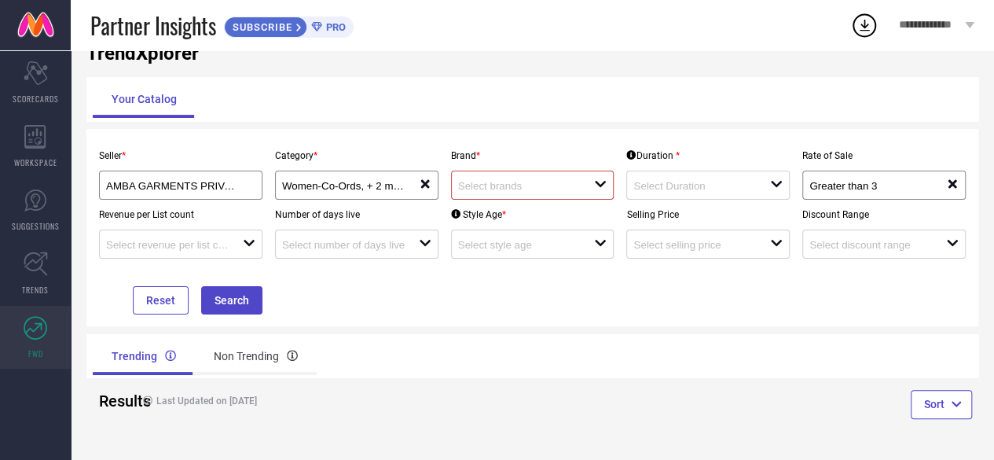
click at [24, 328] on icon at bounding box center [36, 328] width 24 height 24
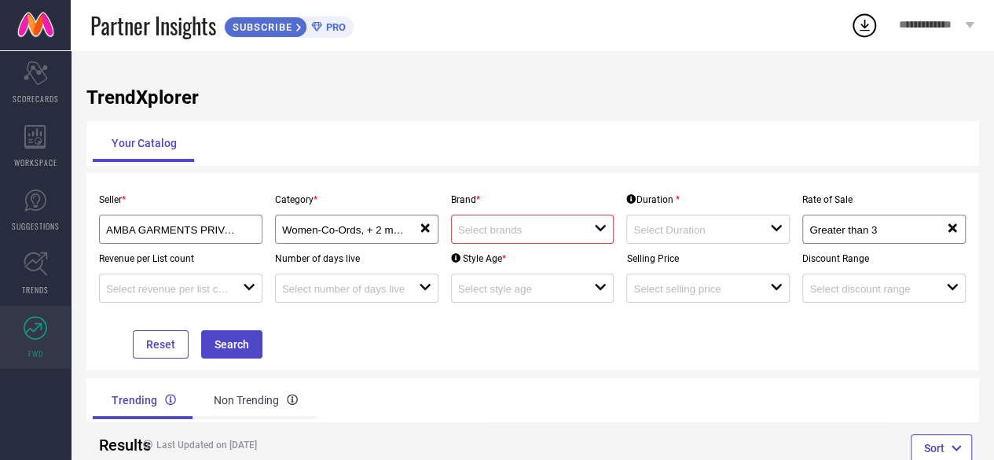
click at [44, 307] on link "FWD" at bounding box center [35, 337] width 71 height 63
